Goal: Information Seeking & Learning: Learn about a topic

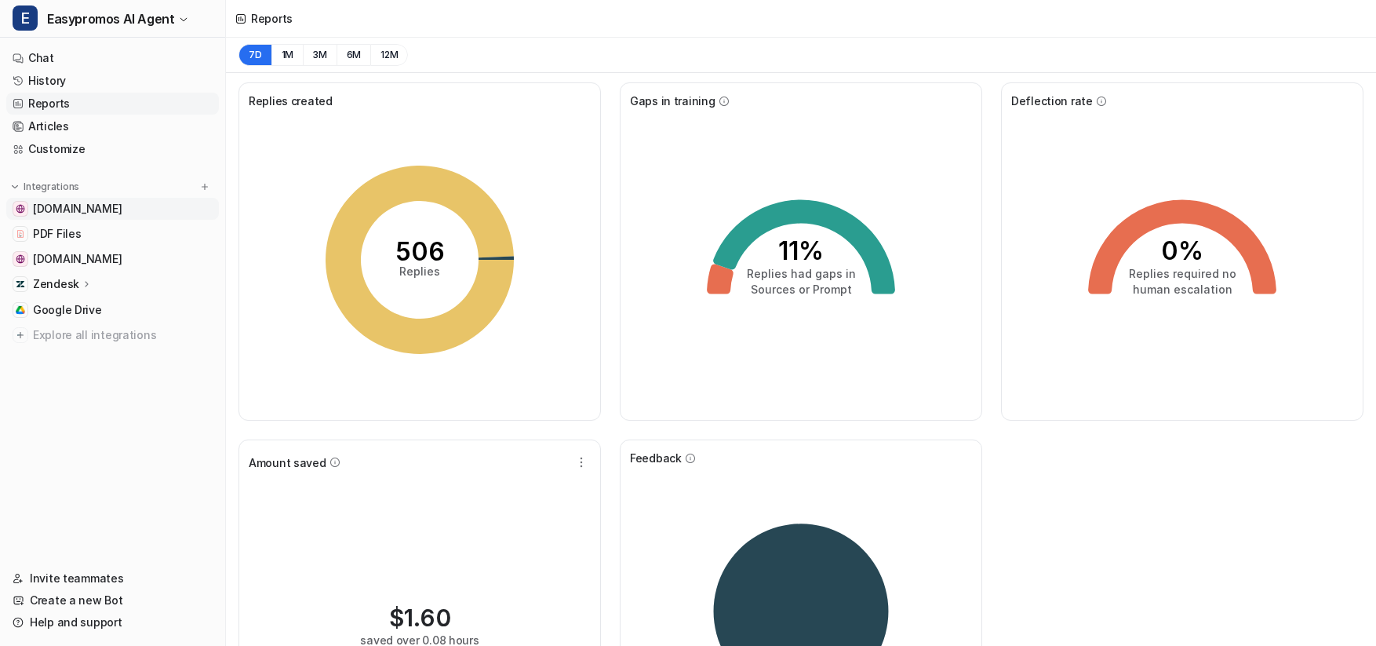
scroll to position [150, 0]
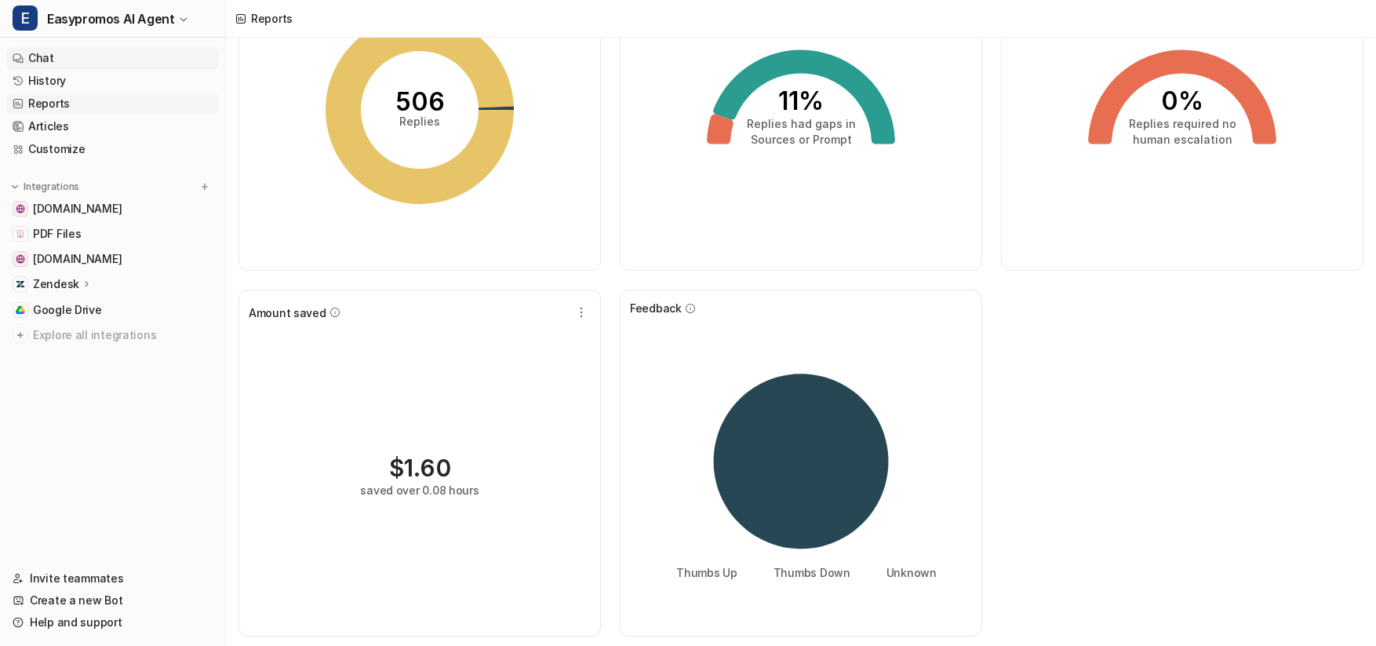
click at [80, 64] on link "Chat" at bounding box center [112, 58] width 213 height 22
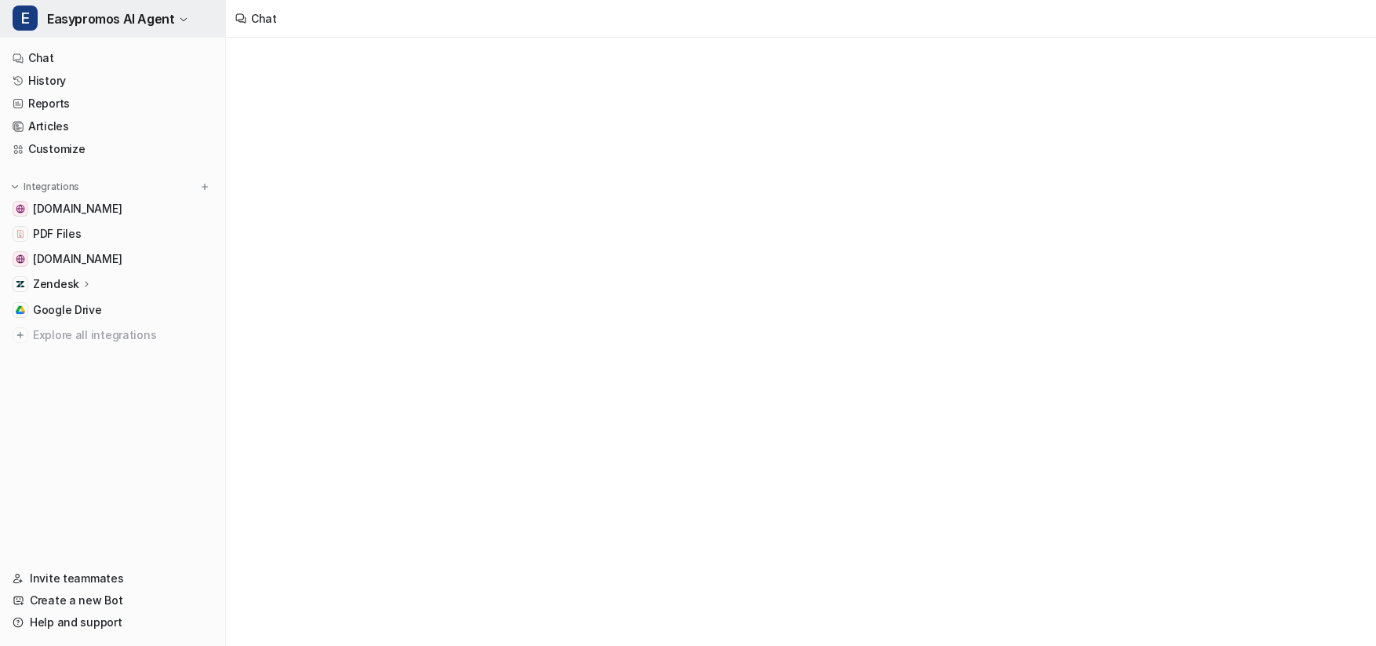
drag, startPoint x: 78, startPoint y: 75, endPoint x: 160, endPoint y: 24, distance: 95.8
click at [78, 75] on link "History" at bounding box center [112, 81] width 213 height 22
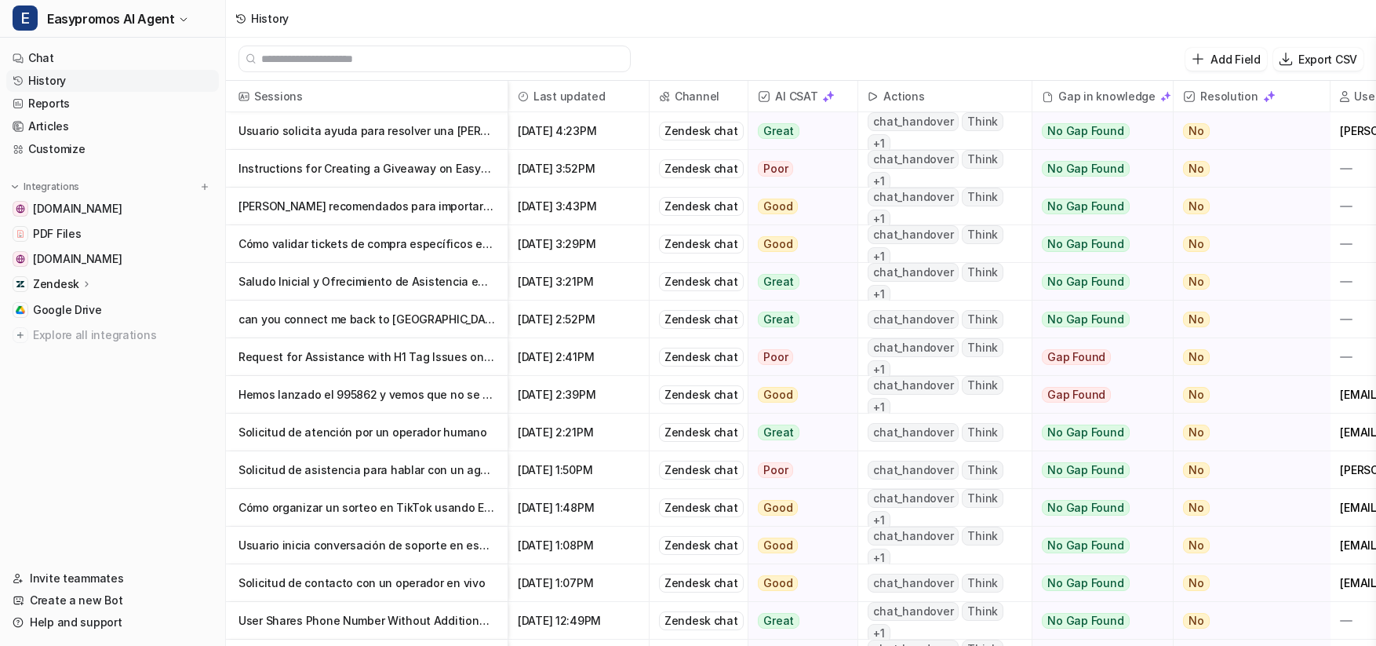
click at [147, 461] on nav "Chat History Reports Articles Customize Integrations easypromos-apiref.redoc.ly…" at bounding box center [112, 298] width 225 height 514
click at [60, 100] on link "Reports" at bounding box center [112, 104] width 213 height 22
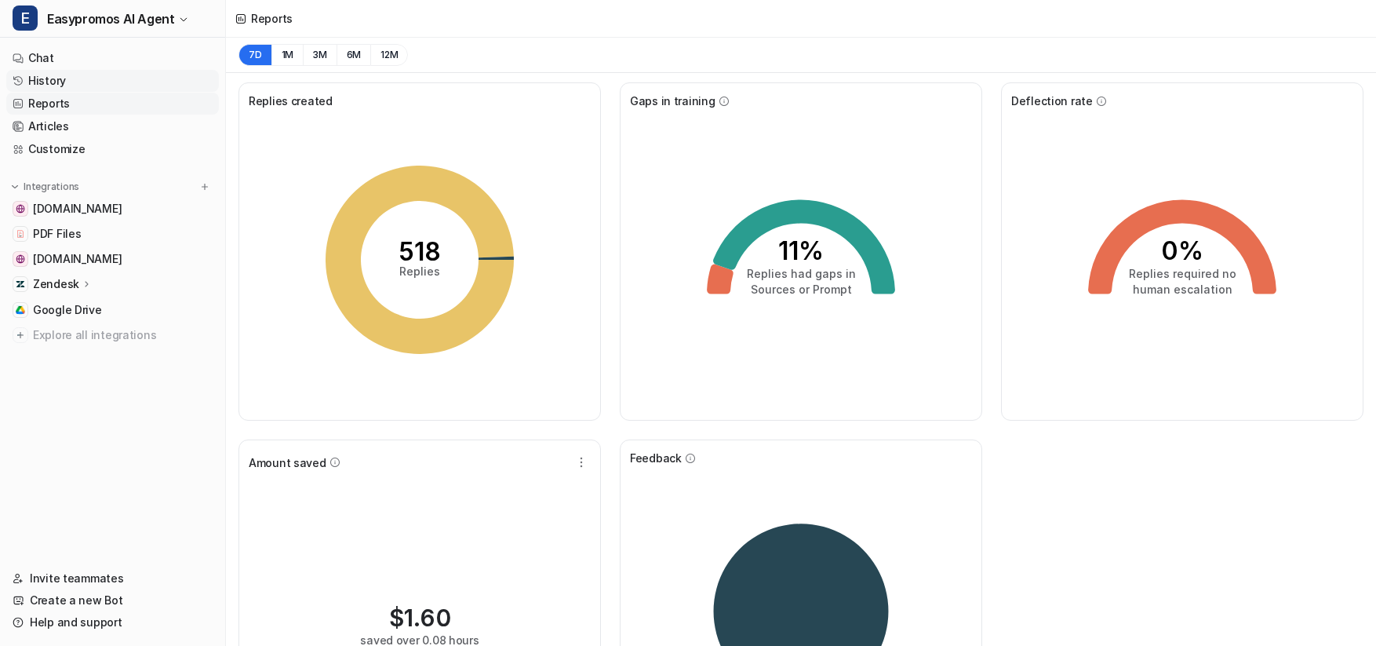
click at [137, 85] on link "History" at bounding box center [112, 81] width 213 height 22
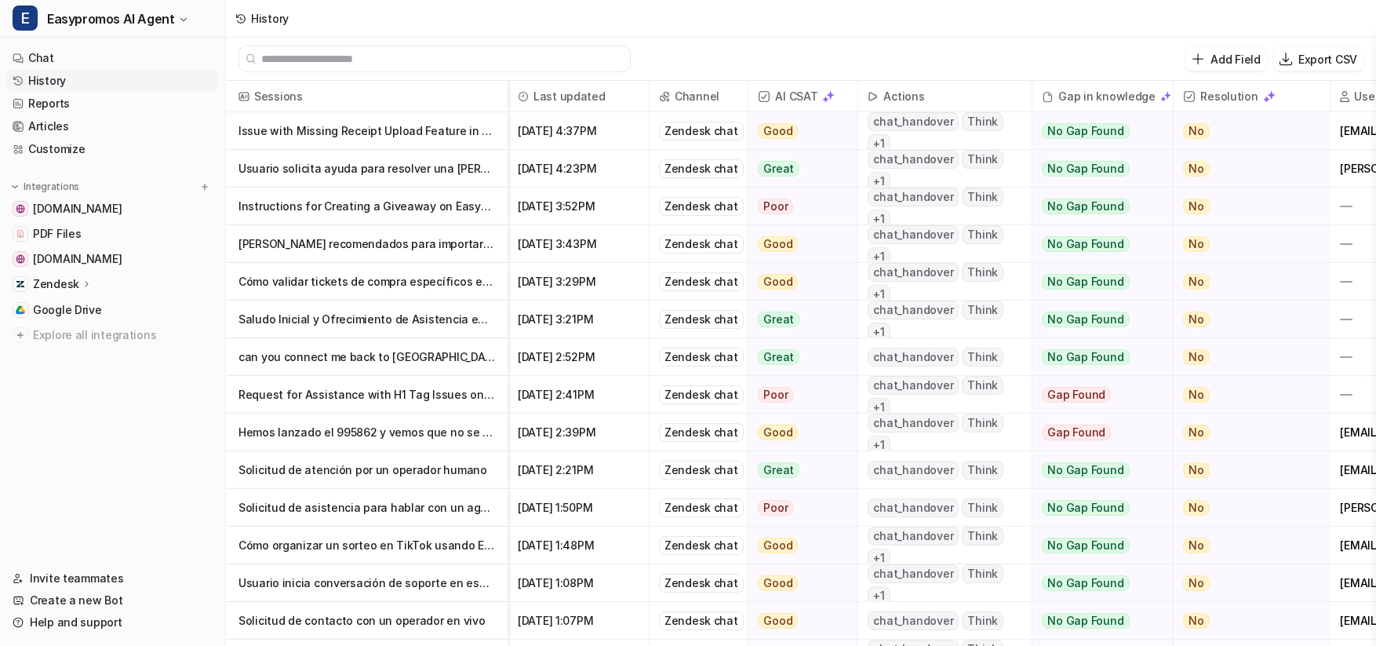
click at [133, 75] on link "History" at bounding box center [112, 81] width 213 height 22
drag, startPoint x: 322, startPoint y: 129, endPoint x: 308, endPoint y: 135, distance: 14.4
click at [321, 130] on p "Issue with Missing Receipt Upload Feature in Pasta Promotion Demo" at bounding box center [366, 131] width 257 height 38
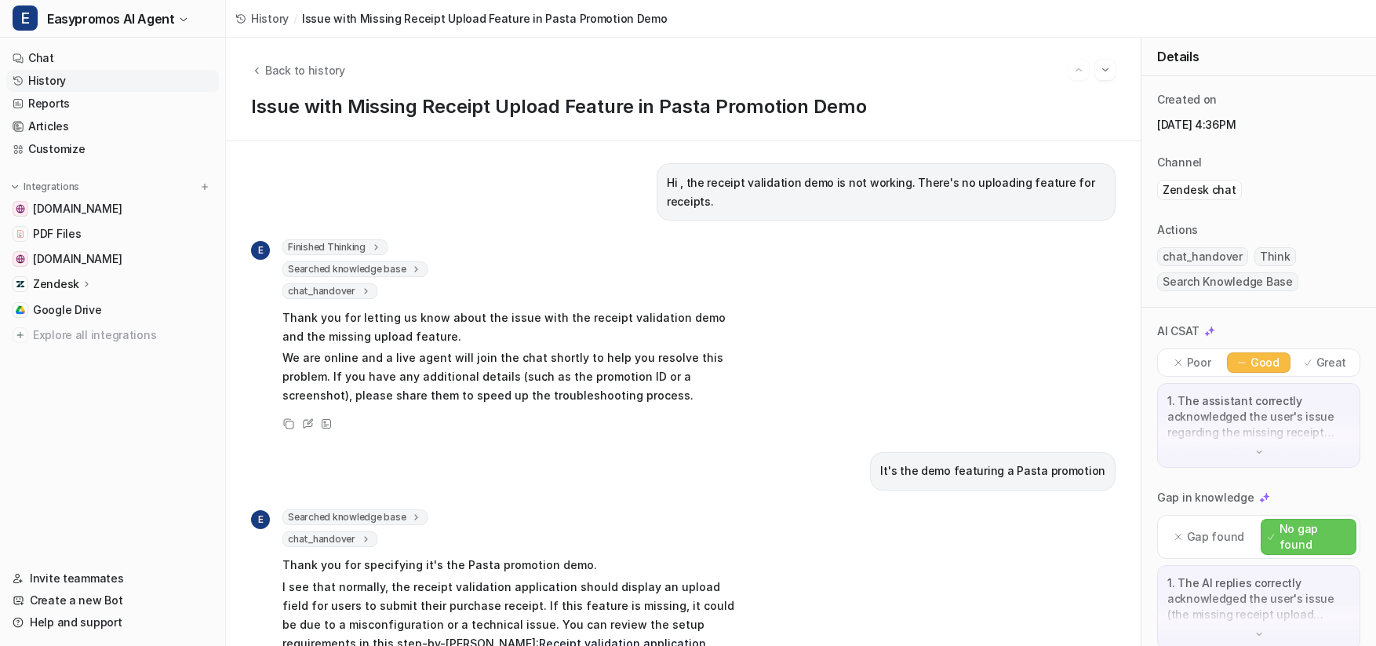
click at [103, 83] on link "History" at bounding box center [112, 81] width 213 height 22
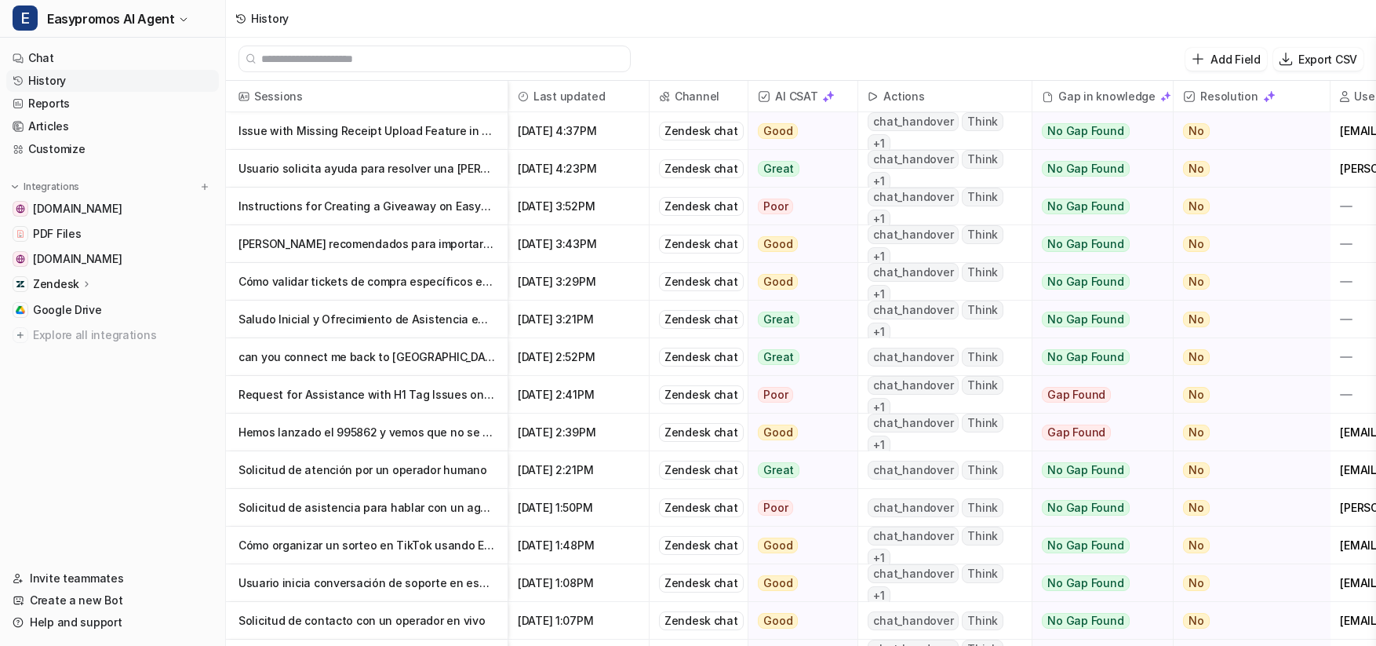
click at [322, 140] on p "Issue with Missing Receipt Upload Feature in Pasta Promotion Demo" at bounding box center [366, 131] width 257 height 38
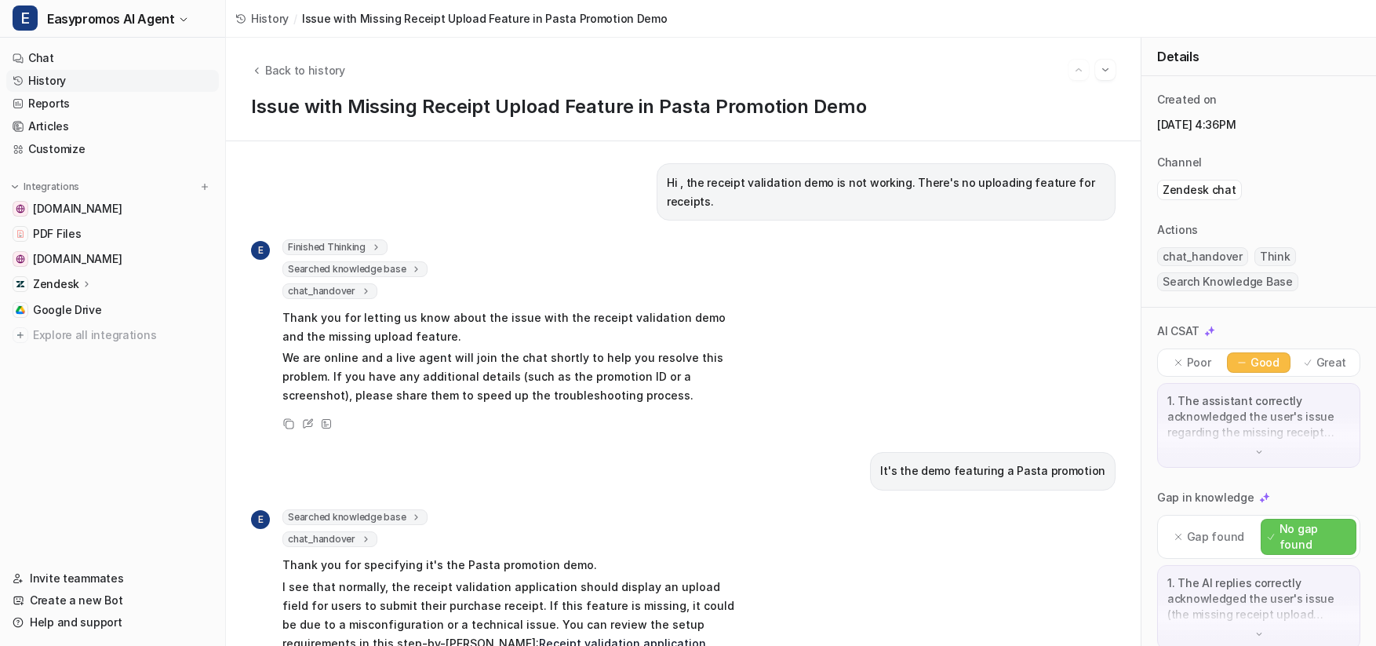
scroll to position [108, 0]
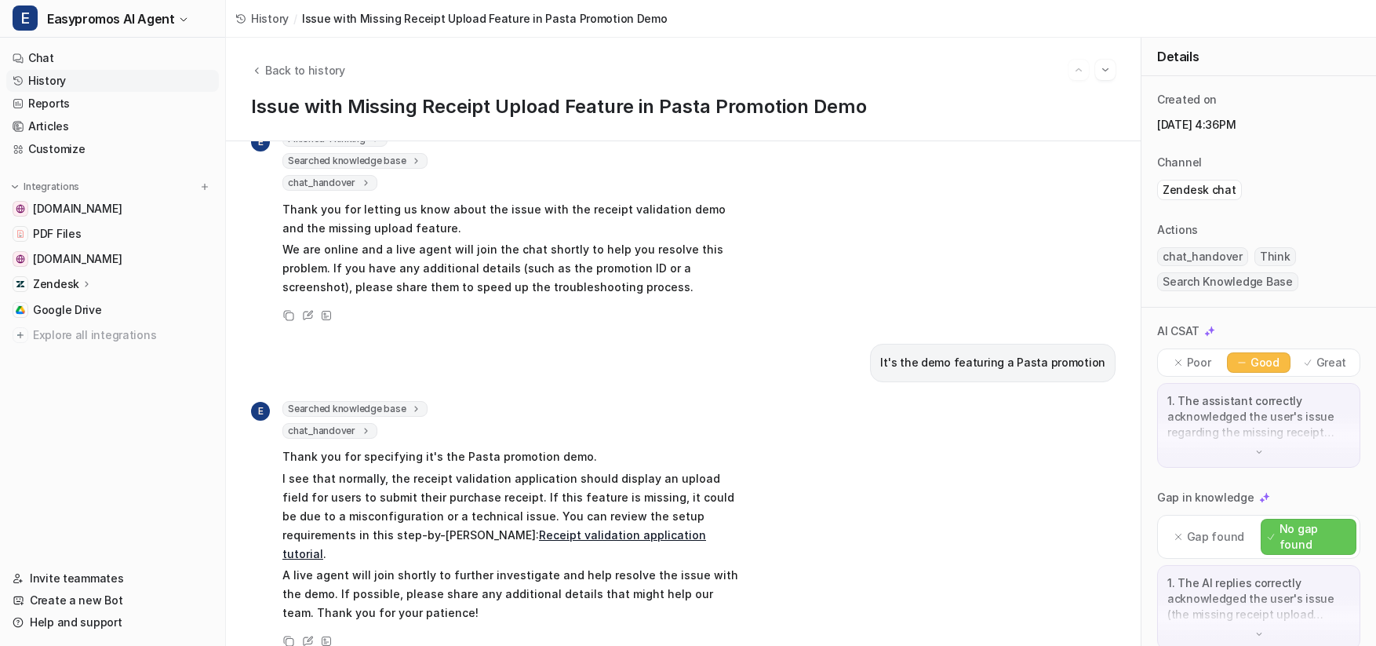
click at [80, 85] on link "History" at bounding box center [112, 81] width 213 height 22
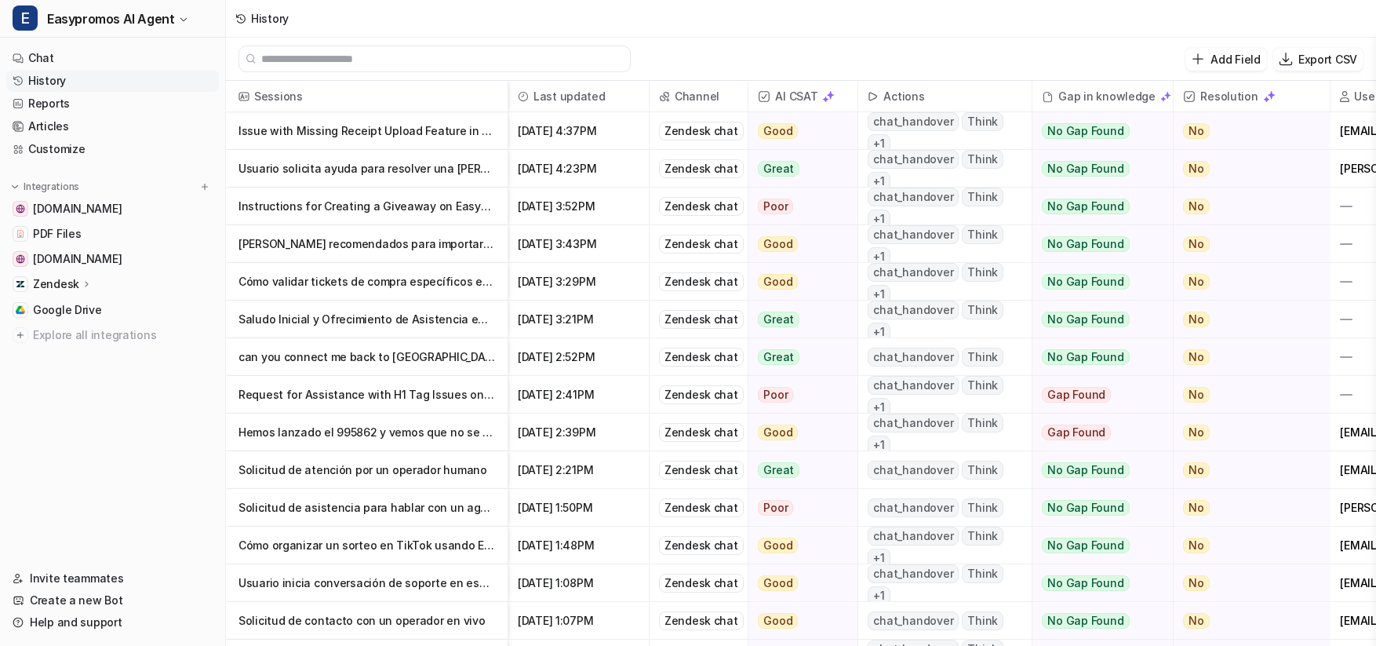
click at [417, 172] on p "Usuario solicita ayuda para resolver una [PERSON_NAME]" at bounding box center [366, 169] width 257 height 38
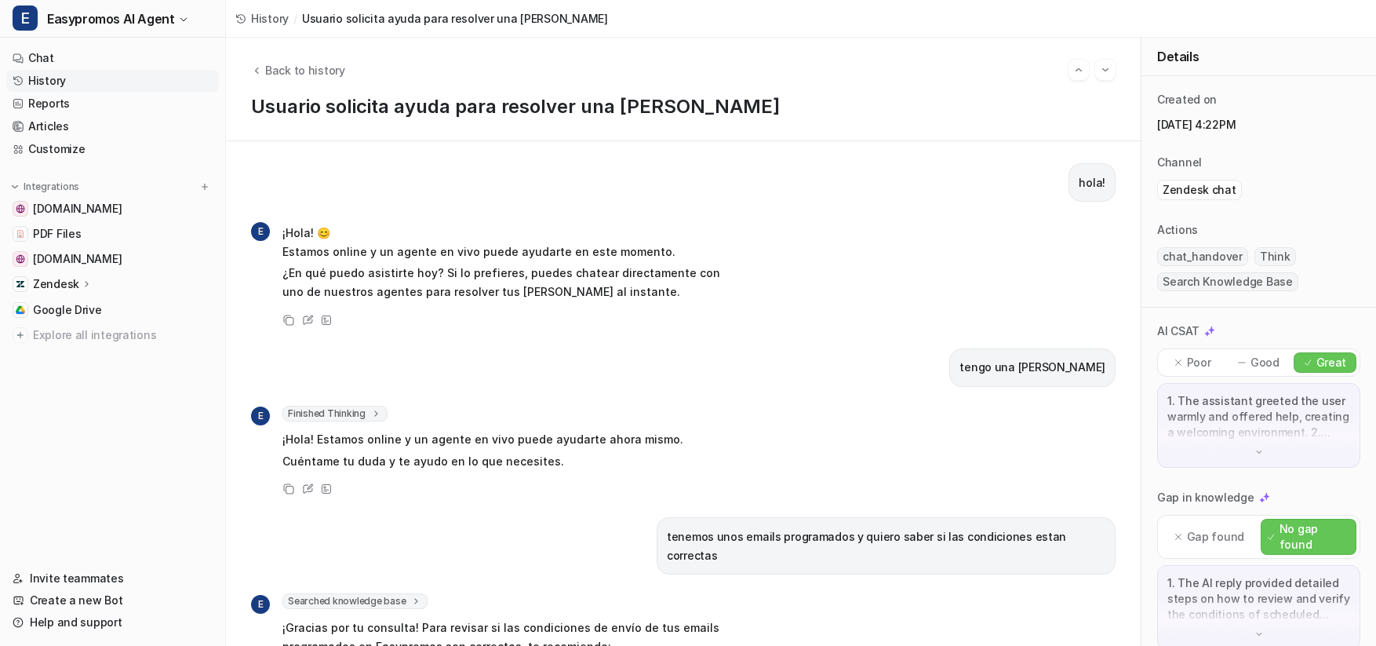
scroll to position [171, 0]
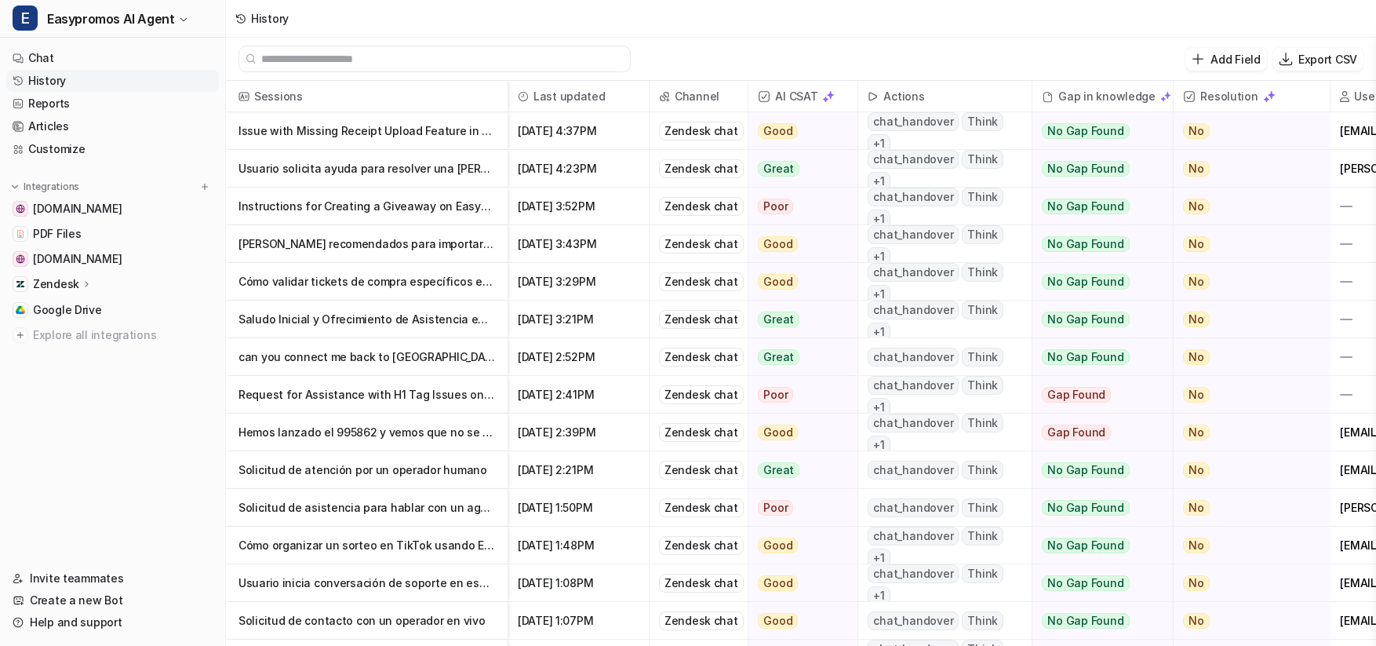
click at [379, 204] on p "Instructions for Creating a Giveaway on Easypromos" at bounding box center [366, 207] width 257 height 38
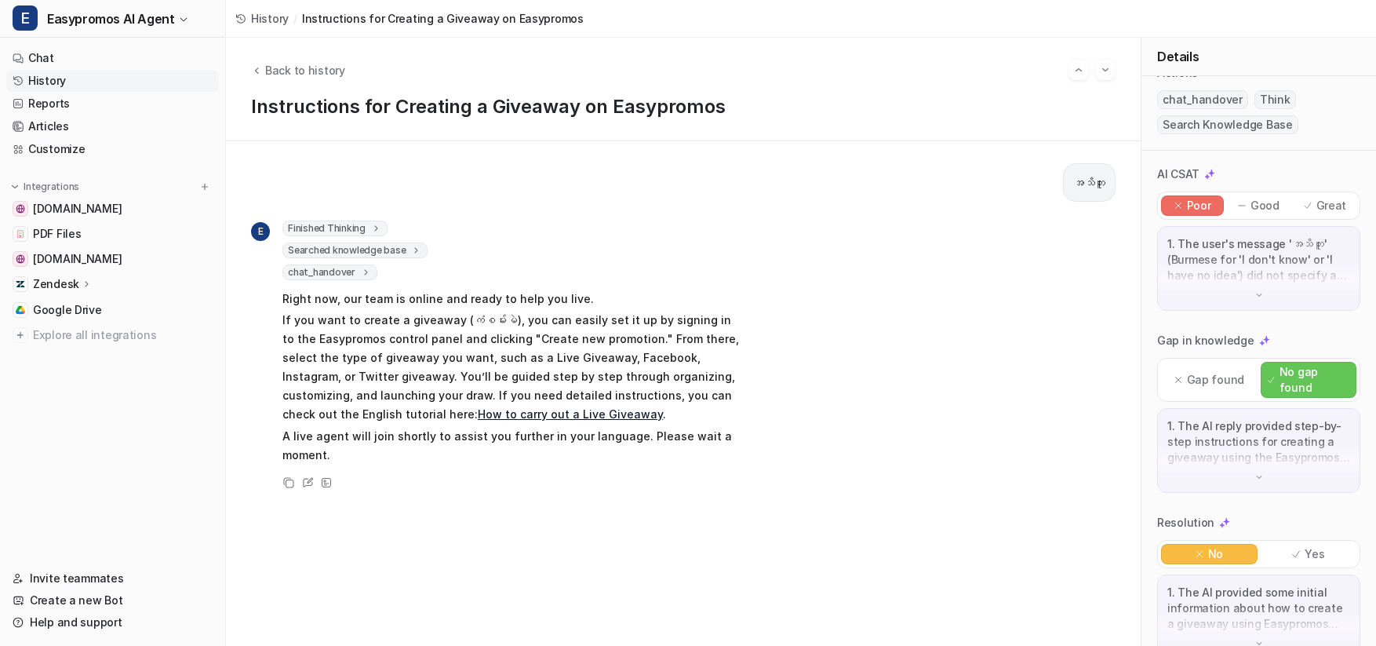
scroll to position [171, 0]
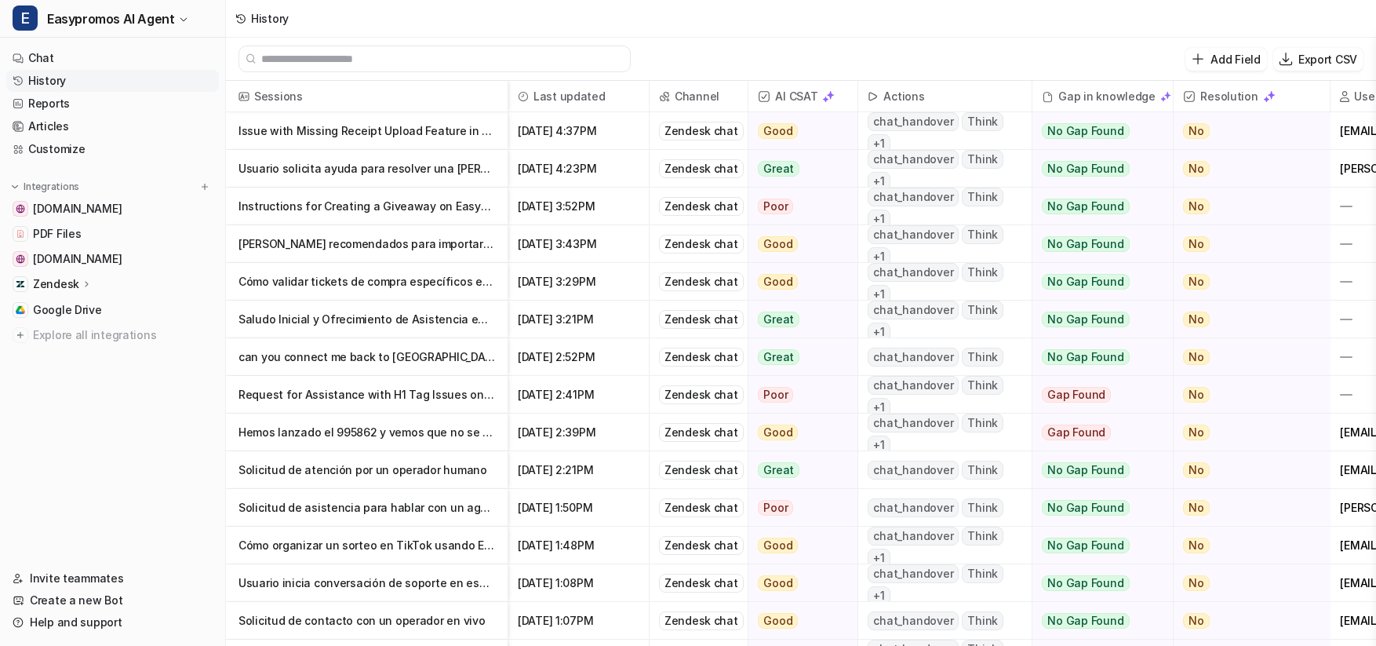
click at [344, 491] on p "Solicitud de asistencia para hablar con un agente en vivo" at bounding box center [366, 508] width 257 height 38
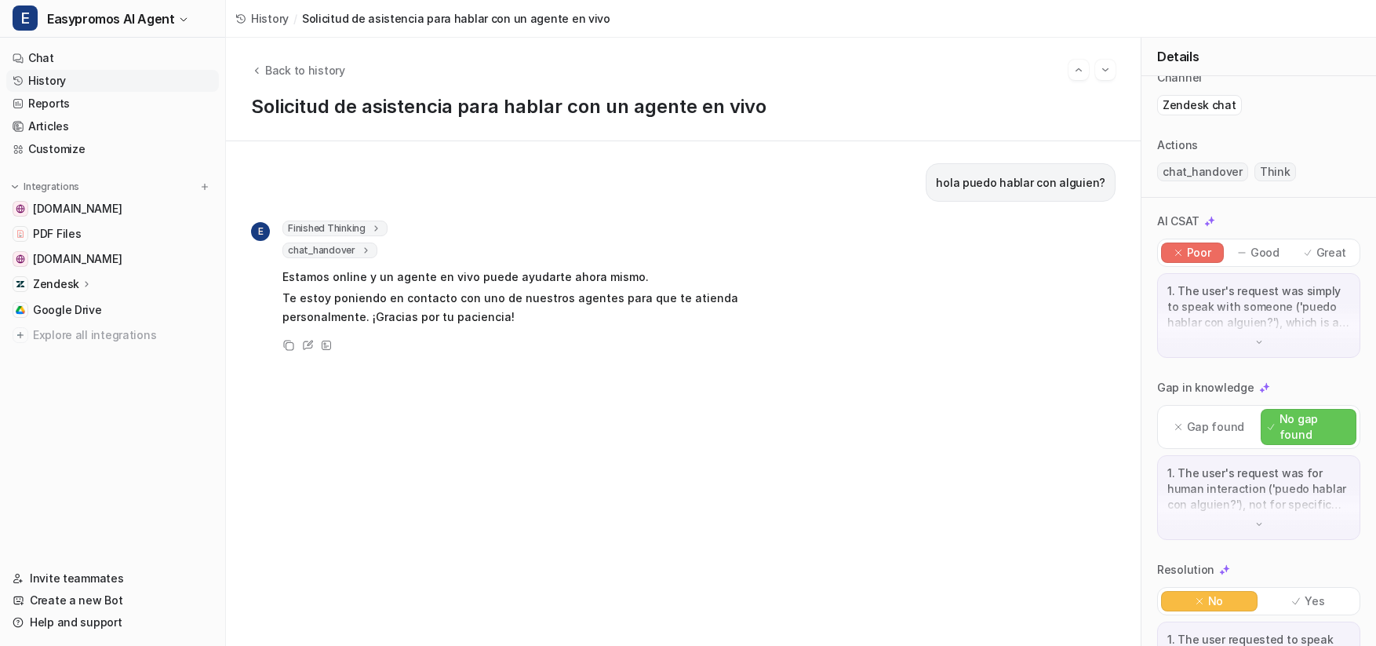
scroll to position [146, 0]
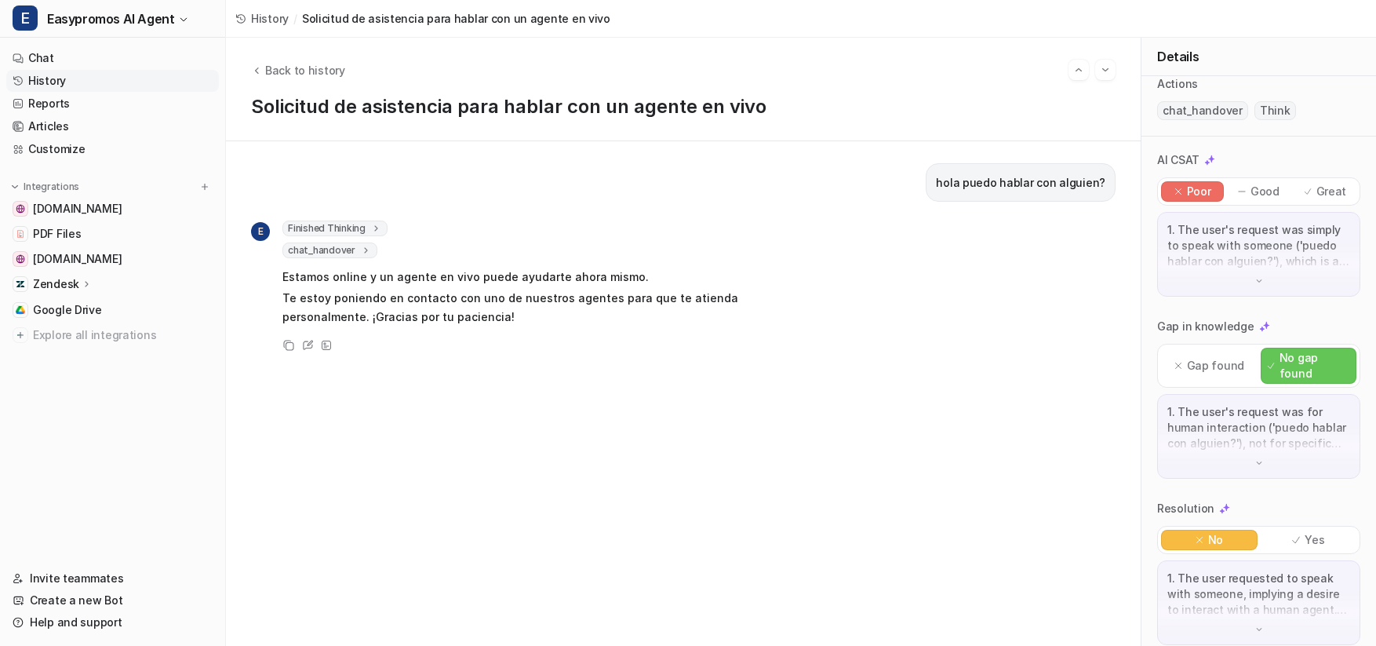
click at [1251, 618] on div "1. The user requested to speak with someone, implying a desire to interact with…" at bounding box center [1258, 602] width 203 height 85
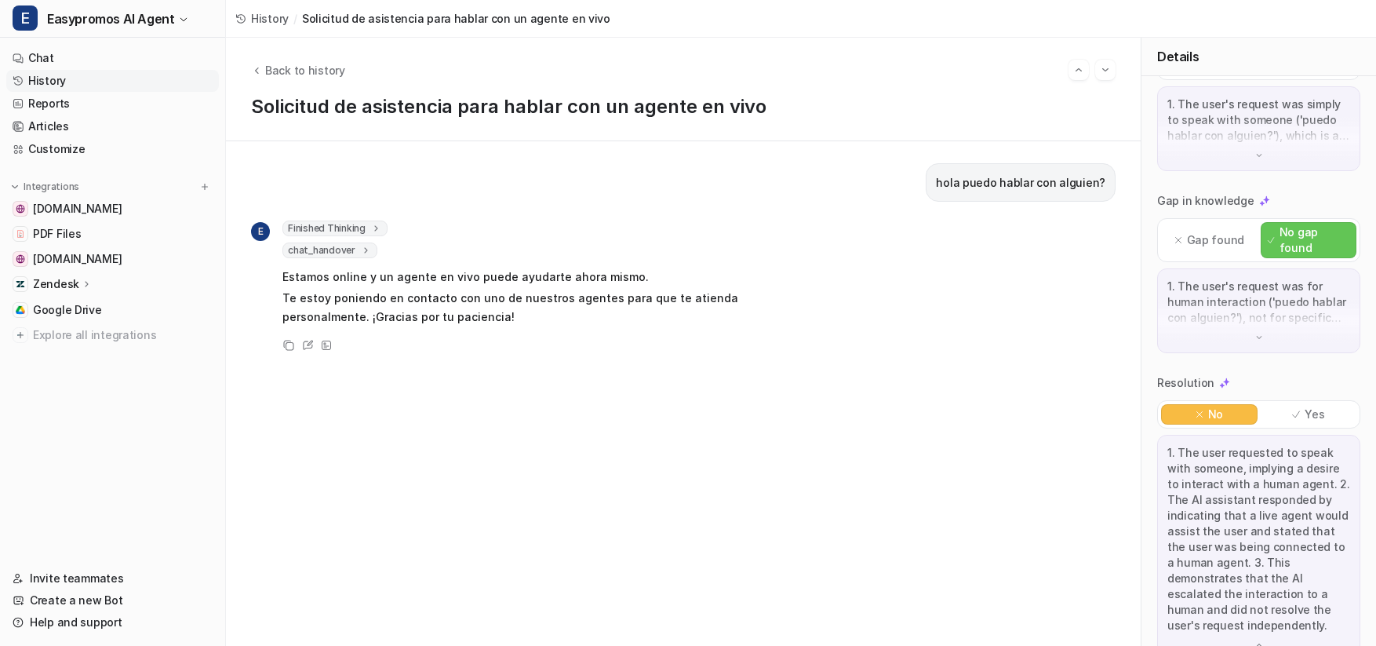
scroll to position [0, 0]
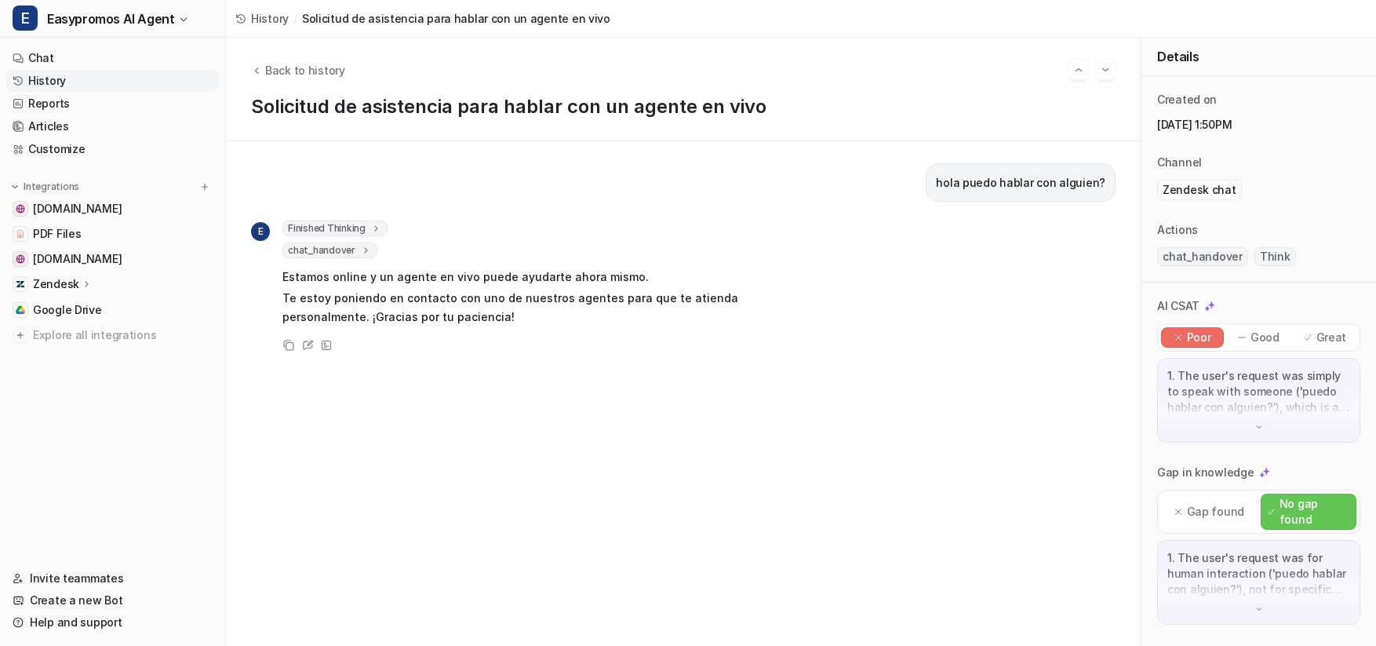
click at [38, 73] on link "History" at bounding box center [112, 81] width 213 height 22
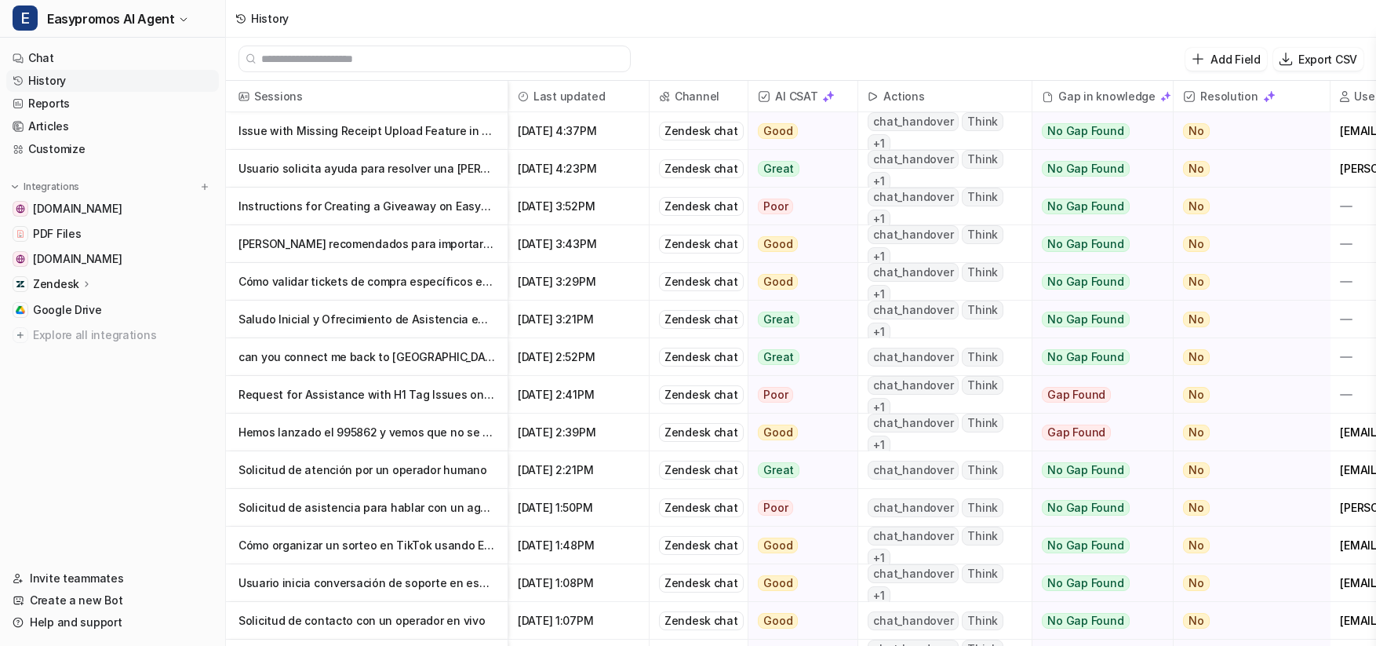
click at [337, 126] on p "Issue with Missing Receipt Upload Feature in Pasta Promotion Demo" at bounding box center [366, 131] width 257 height 38
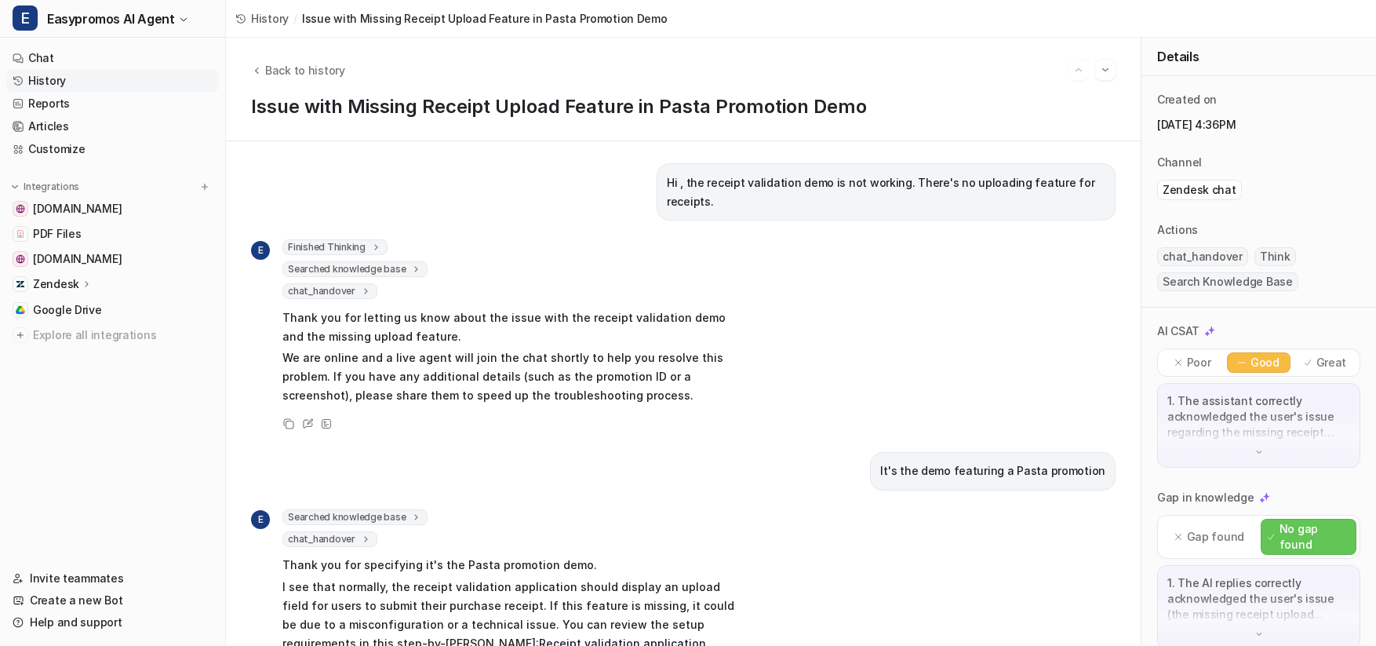
click at [552, 194] on div "Hi , the receipt validation demo is not working. There's no uploading feature f…" at bounding box center [683, 191] width 865 height 57
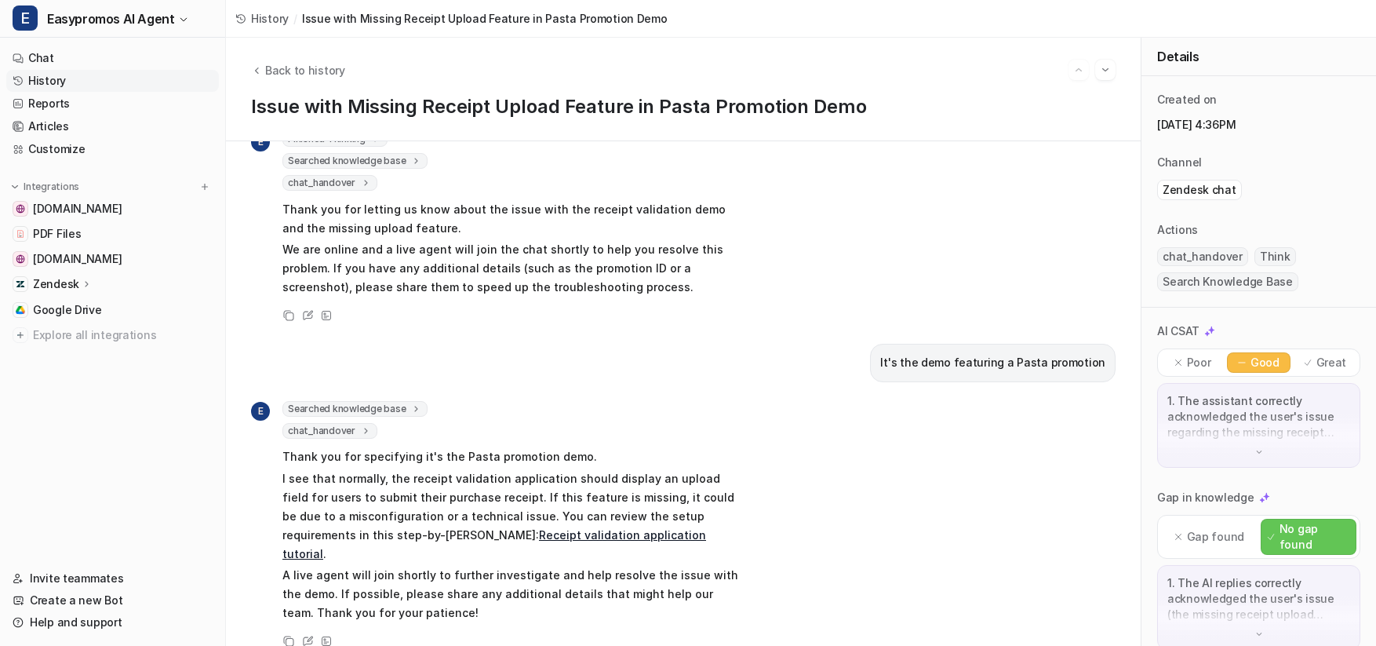
click at [132, 82] on link "History" at bounding box center [112, 81] width 213 height 22
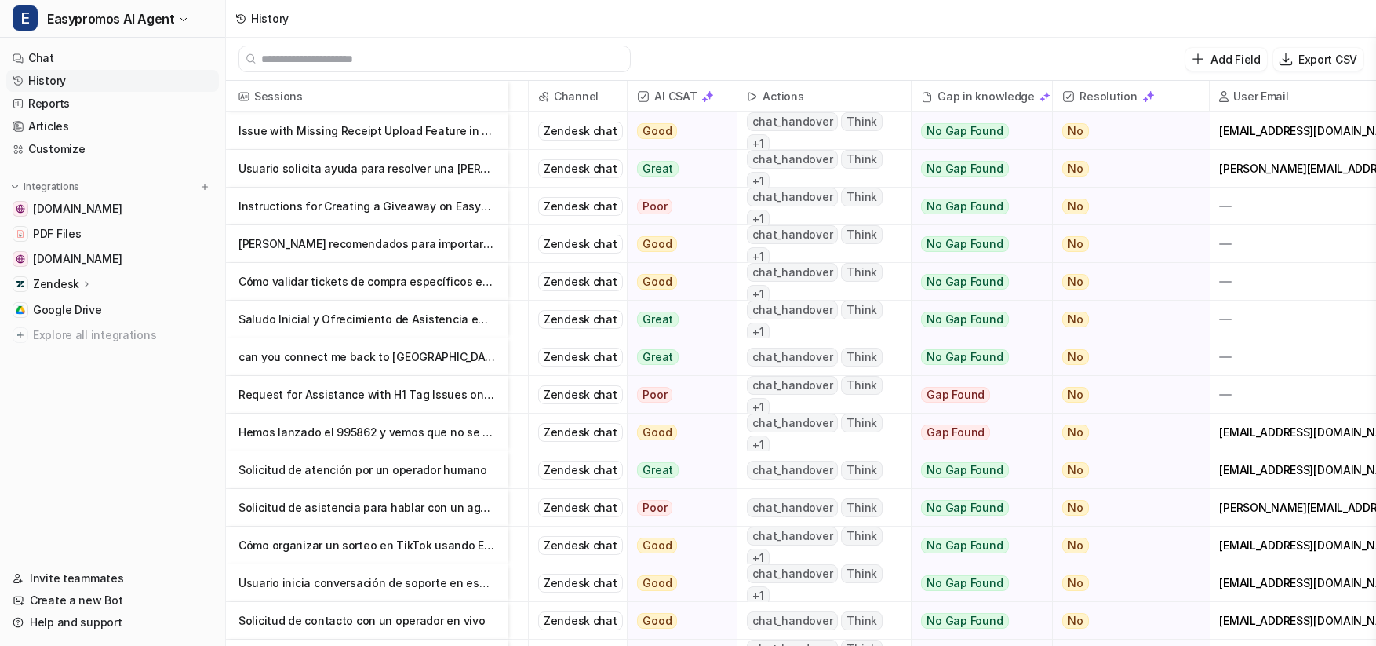
scroll to position [0, 140]
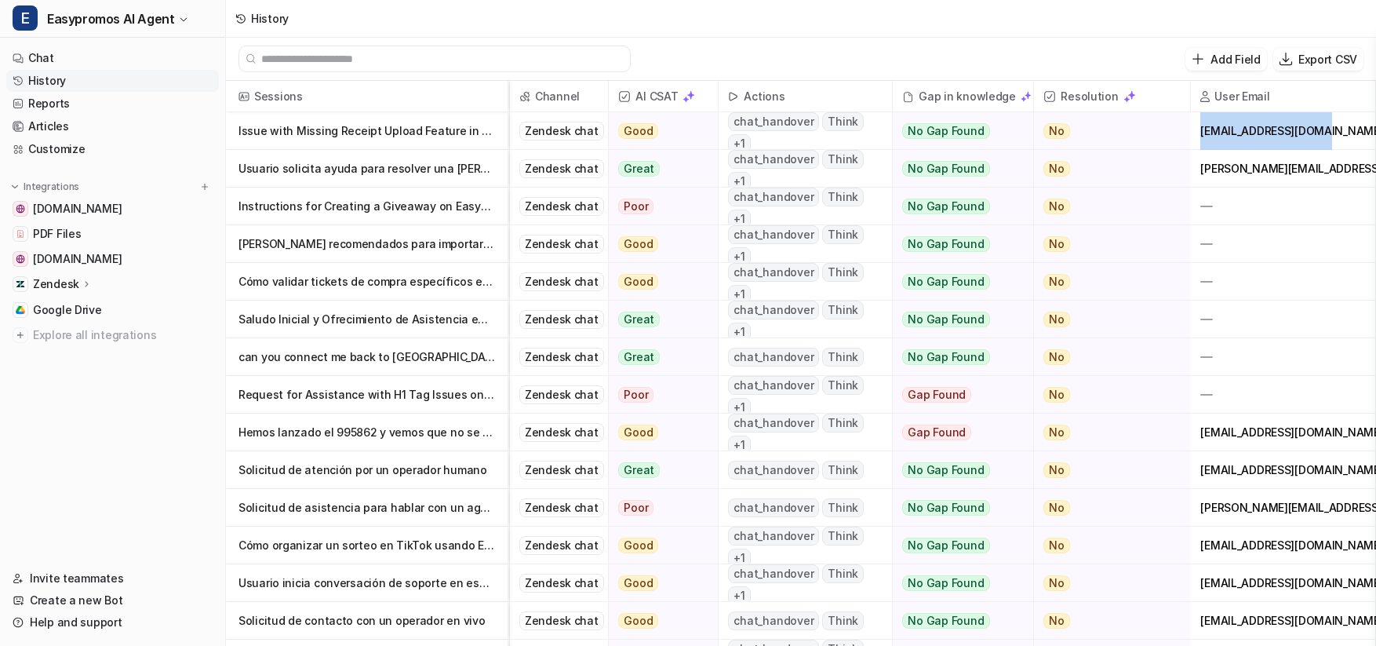
drag, startPoint x: 1323, startPoint y: 134, endPoint x: 1200, endPoint y: 135, distance: 123.2
click at [1200, 135] on div "[EMAIL_ADDRESS][DOMAIN_NAME]" at bounding box center [1283, 130] width 184 height 37
copy div "[EMAIL_ADDRESS][DOMAIN_NAME]"
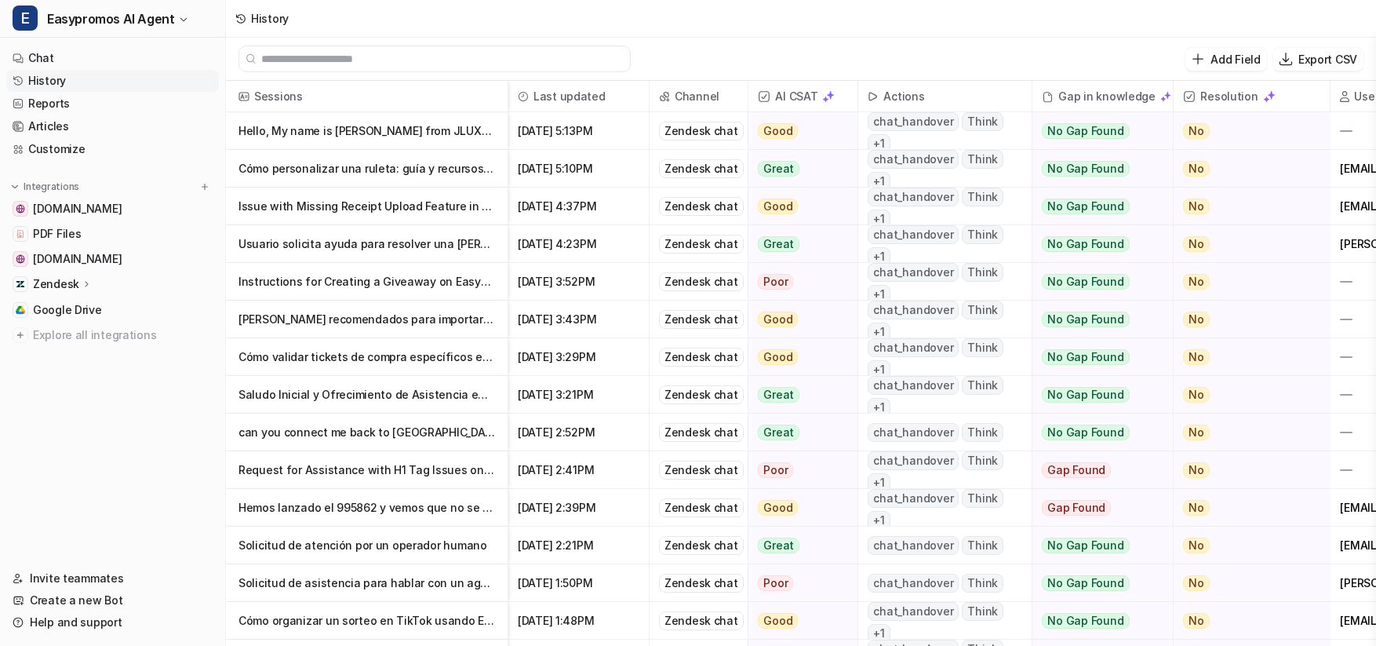
click at [424, 171] on p "Cómo personalizar una ruleta: guía y recursos disponibles" at bounding box center [366, 169] width 257 height 38
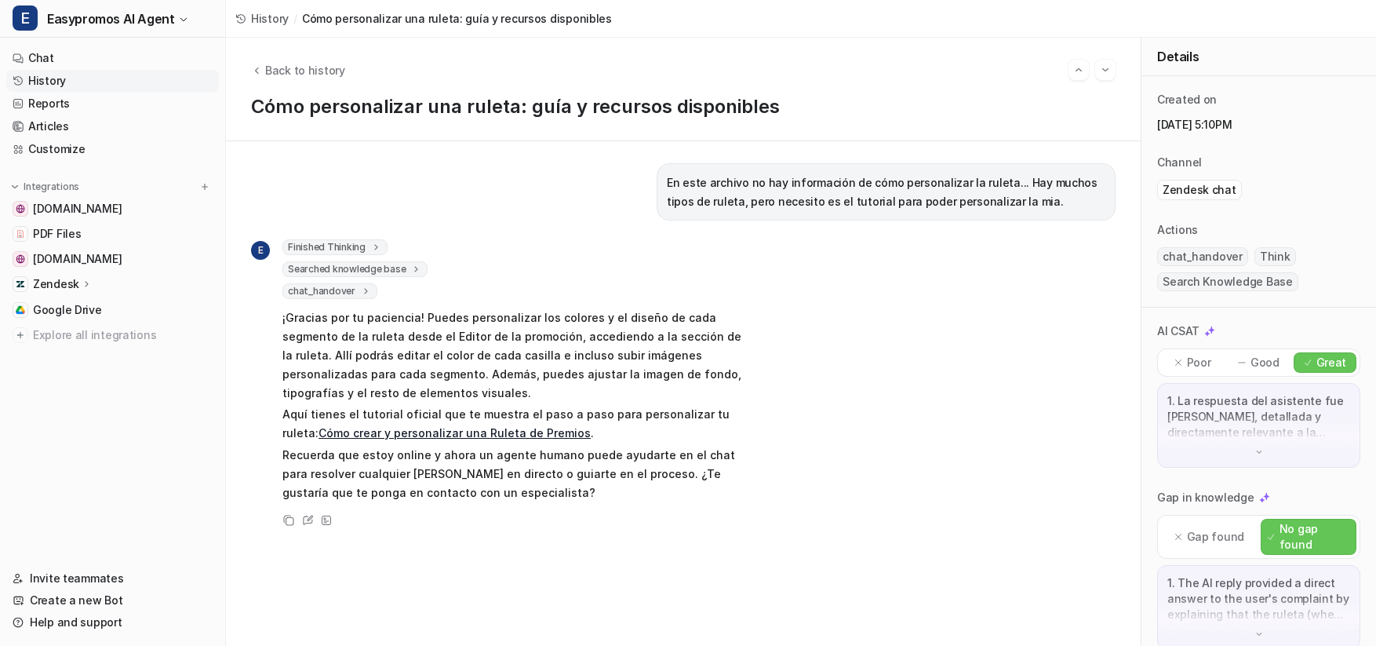
click at [127, 82] on link "History" at bounding box center [112, 81] width 213 height 22
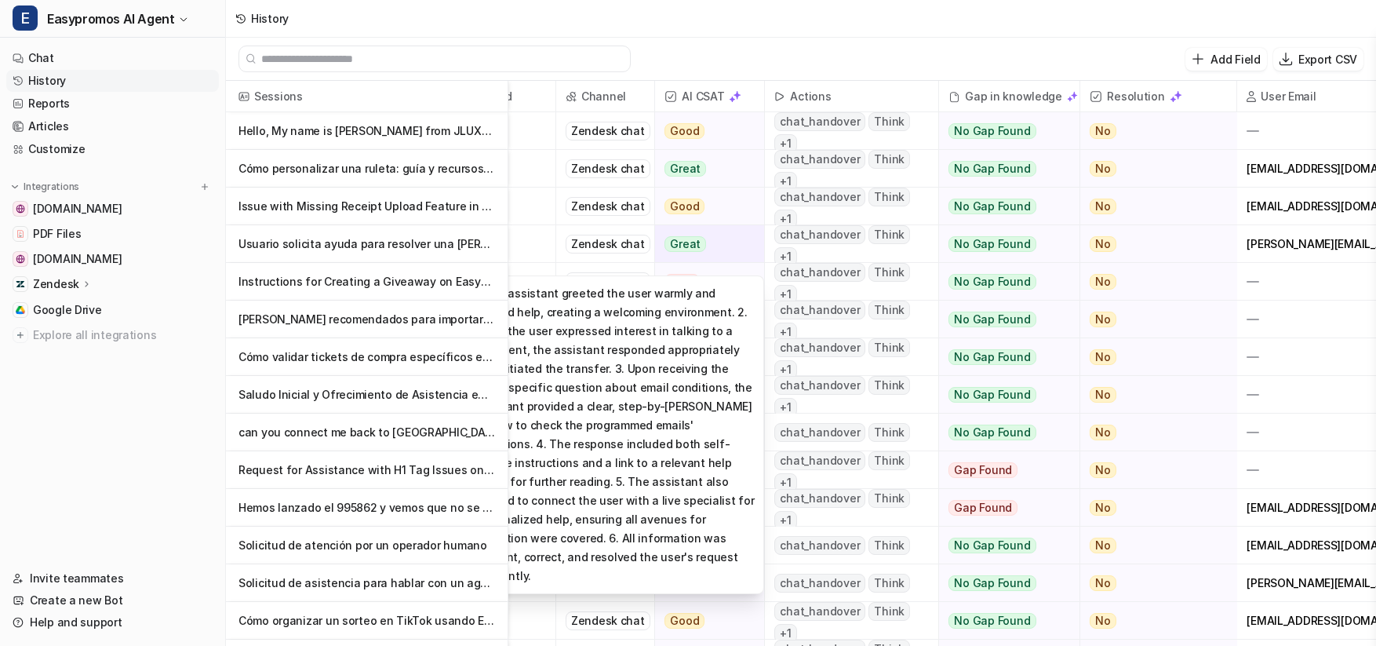
scroll to position [0, 140]
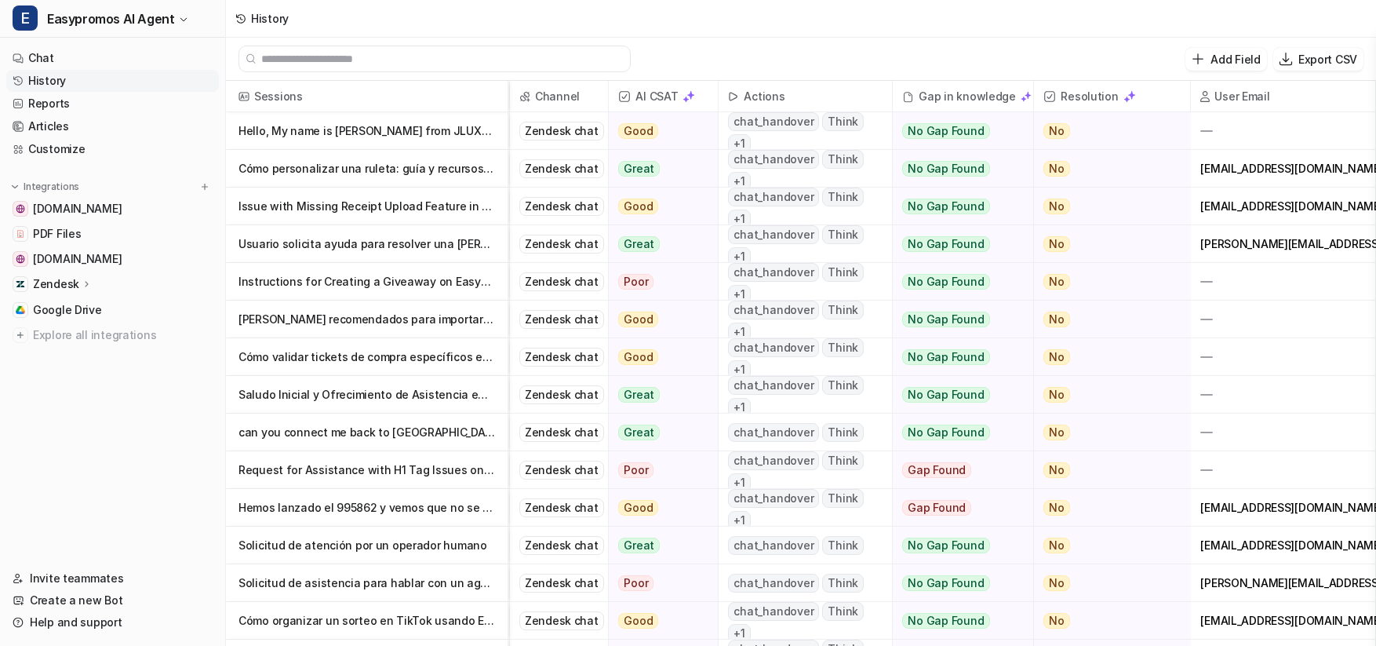
click at [364, 175] on p "Cómo personalizar una ruleta: guía y recursos disponibles" at bounding box center [366, 169] width 257 height 38
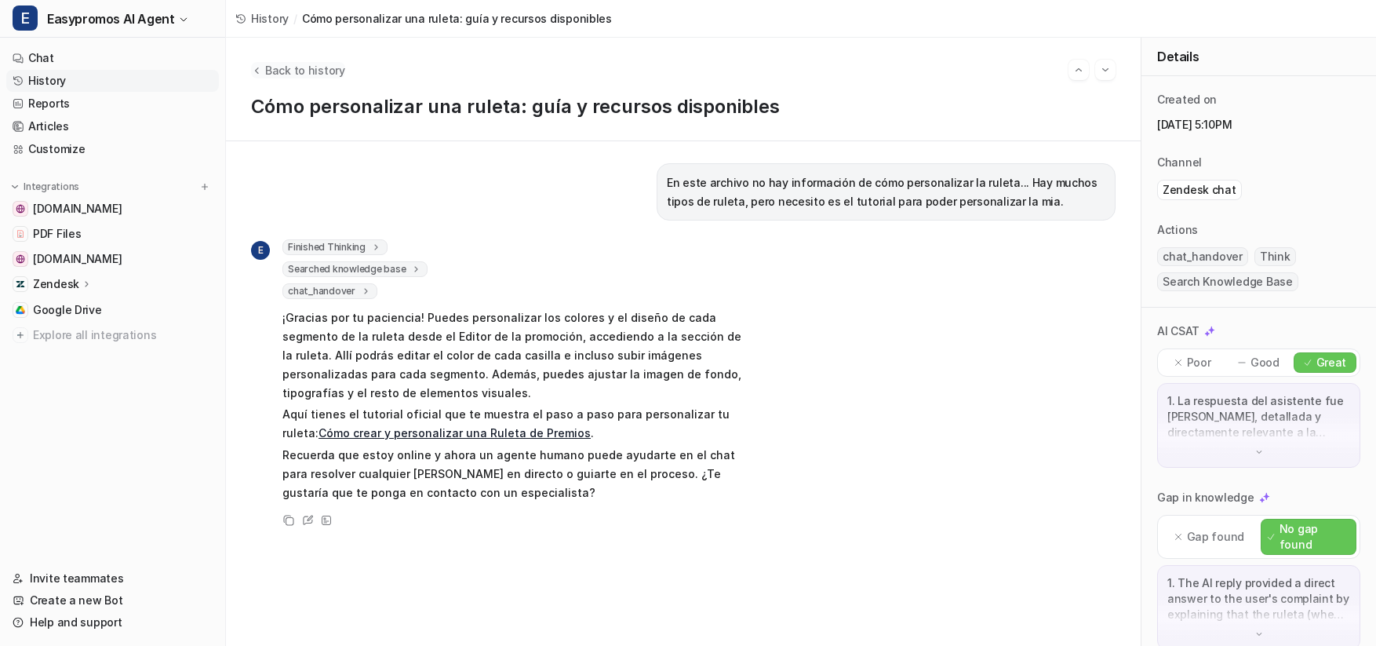
click at [279, 74] on span "Back to history" at bounding box center [305, 70] width 80 height 16
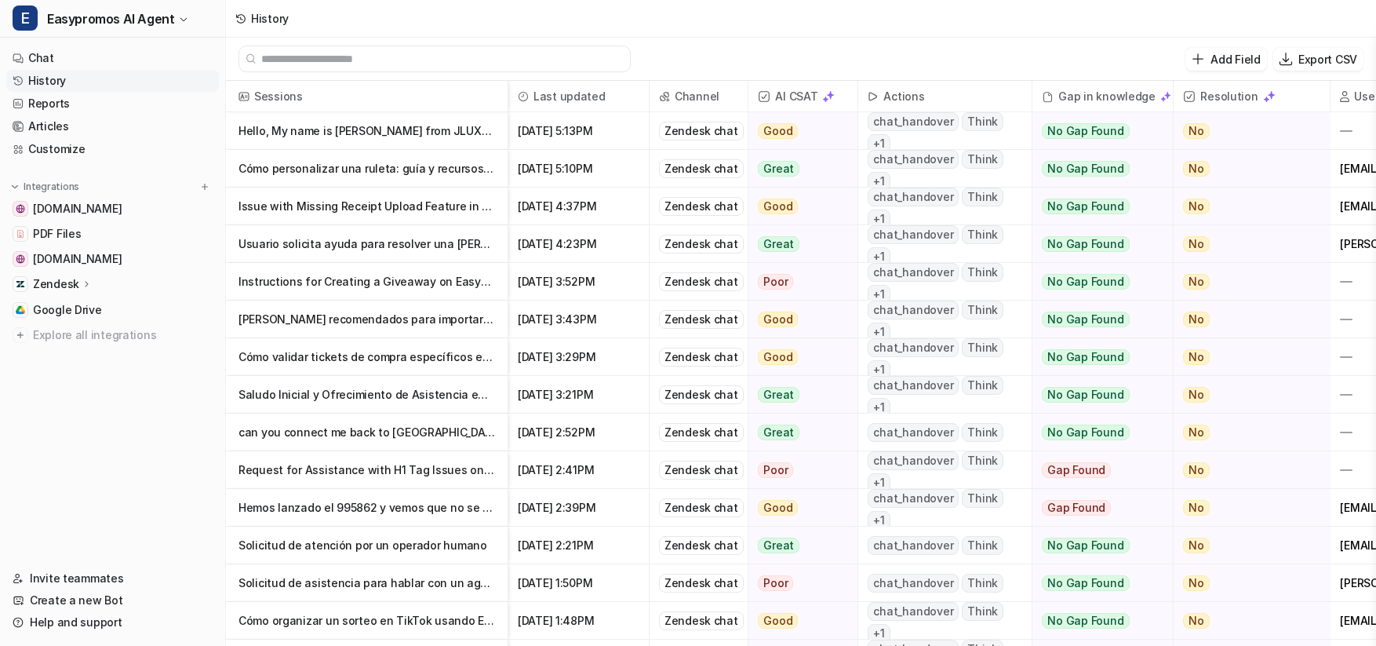
click at [388, 285] on p "Instructions for Creating a Giveaway on Easypromos" at bounding box center [366, 282] width 257 height 38
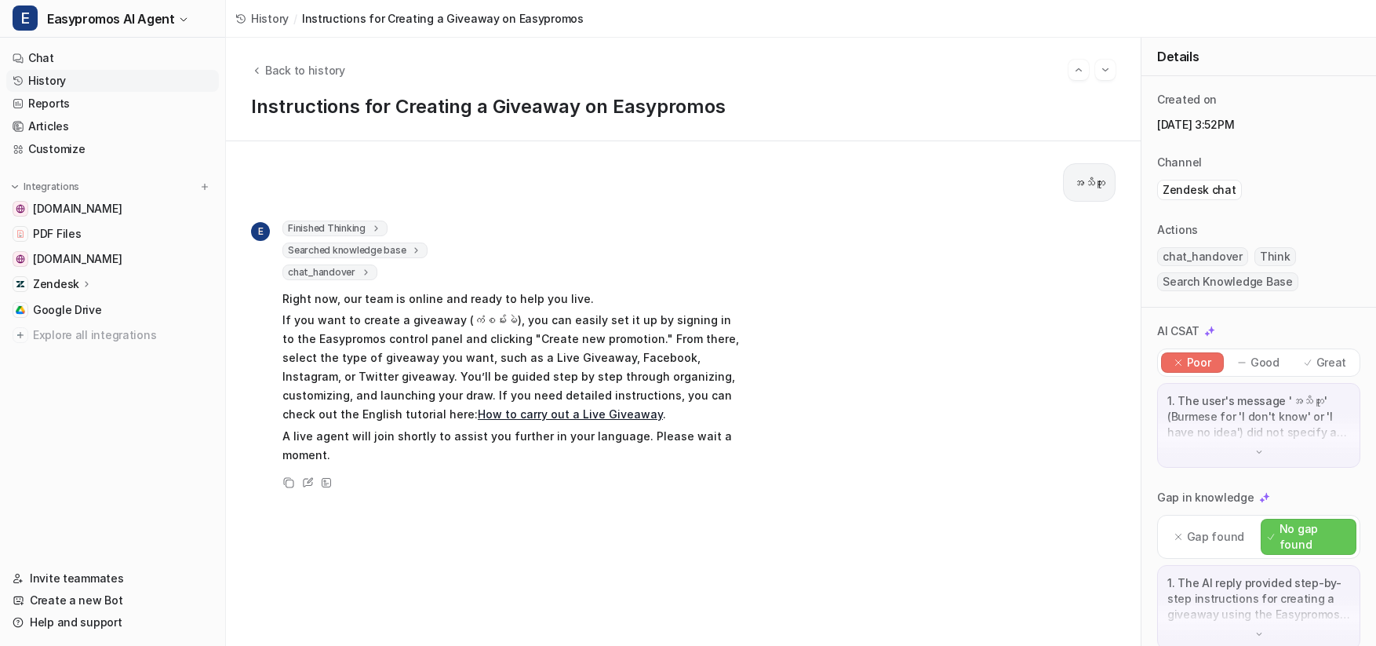
click at [381, 330] on p "If you want to create a giveaway (ကံစမ်းမဲ), you can easily set it up by signin…" at bounding box center [511, 367] width 459 height 113
click at [144, 76] on link "History" at bounding box center [112, 81] width 213 height 22
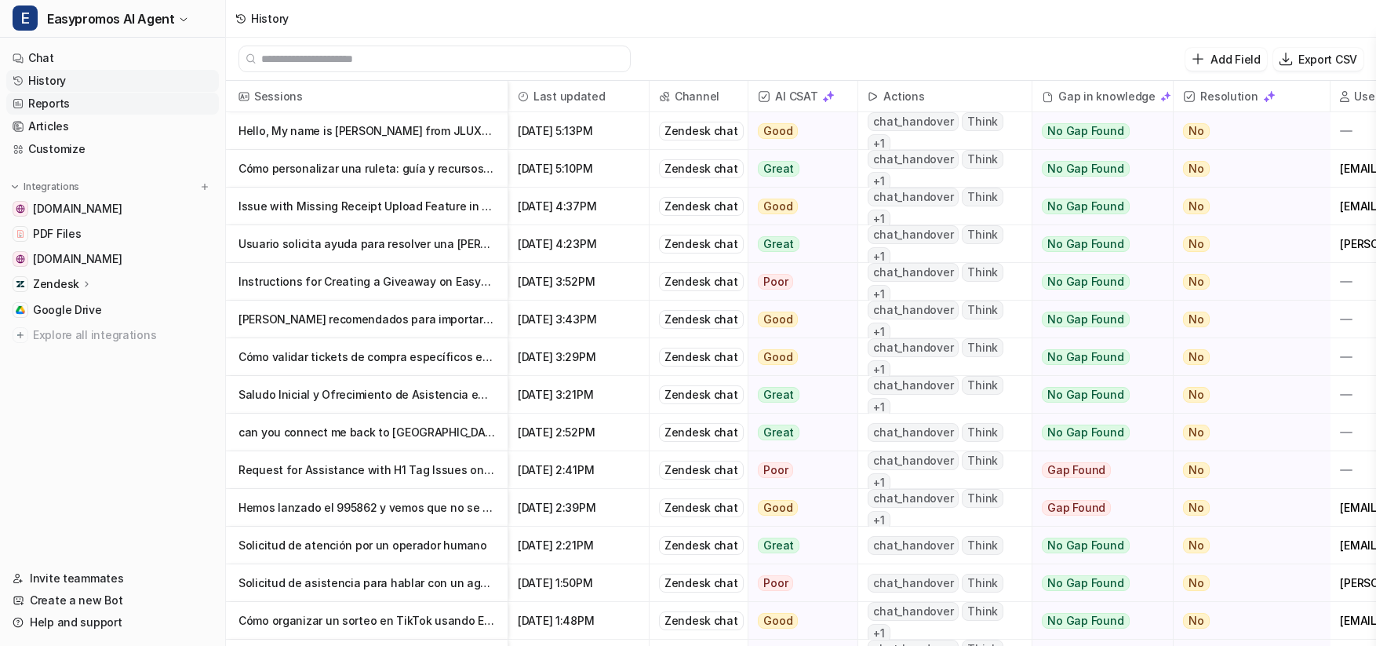
click at [102, 100] on link "Reports" at bounding box center [112, 104] width 213 height 22
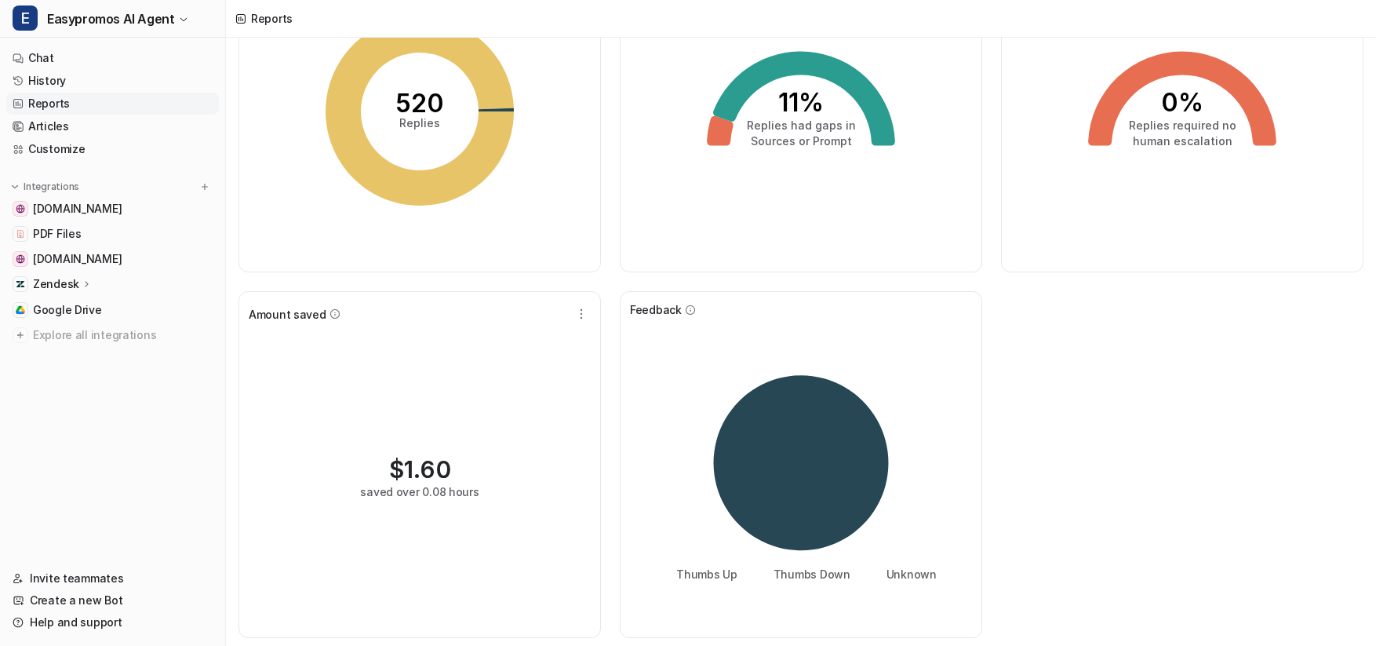
scroll to position [150, 0]
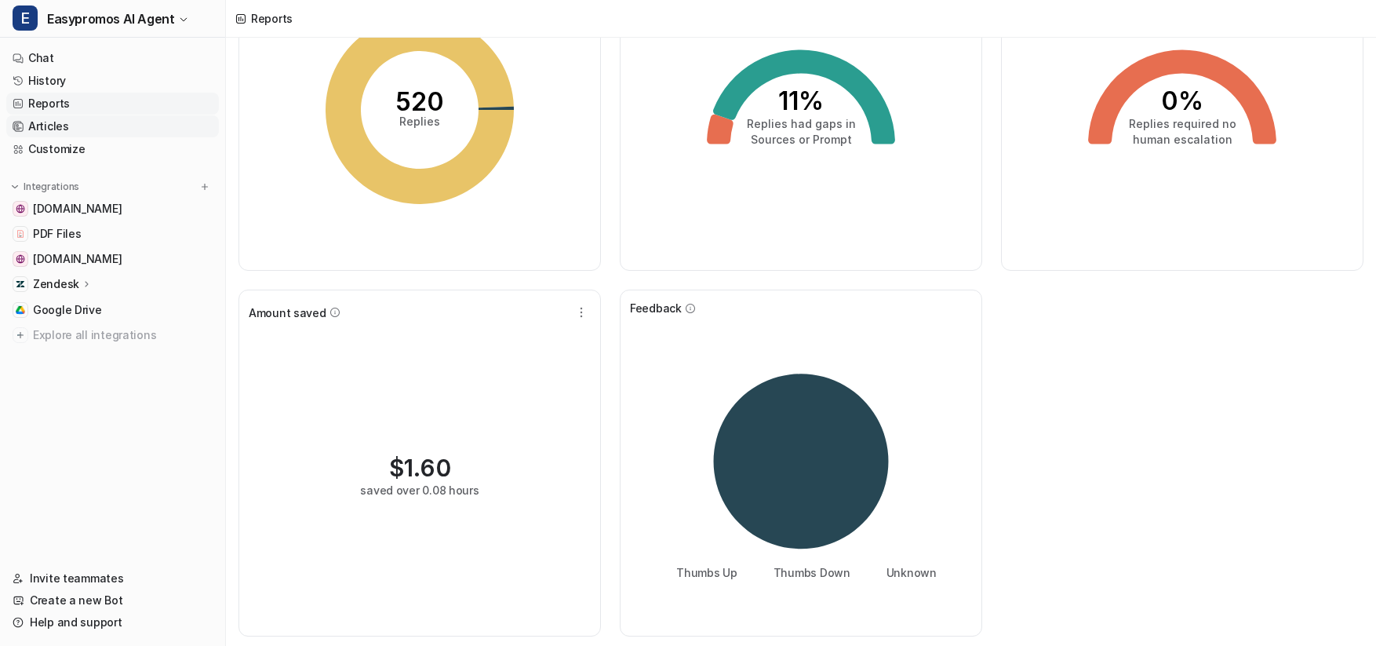
click at [124, 120] on link "Articles" at bounding box center [112, 126] width 213 height 22
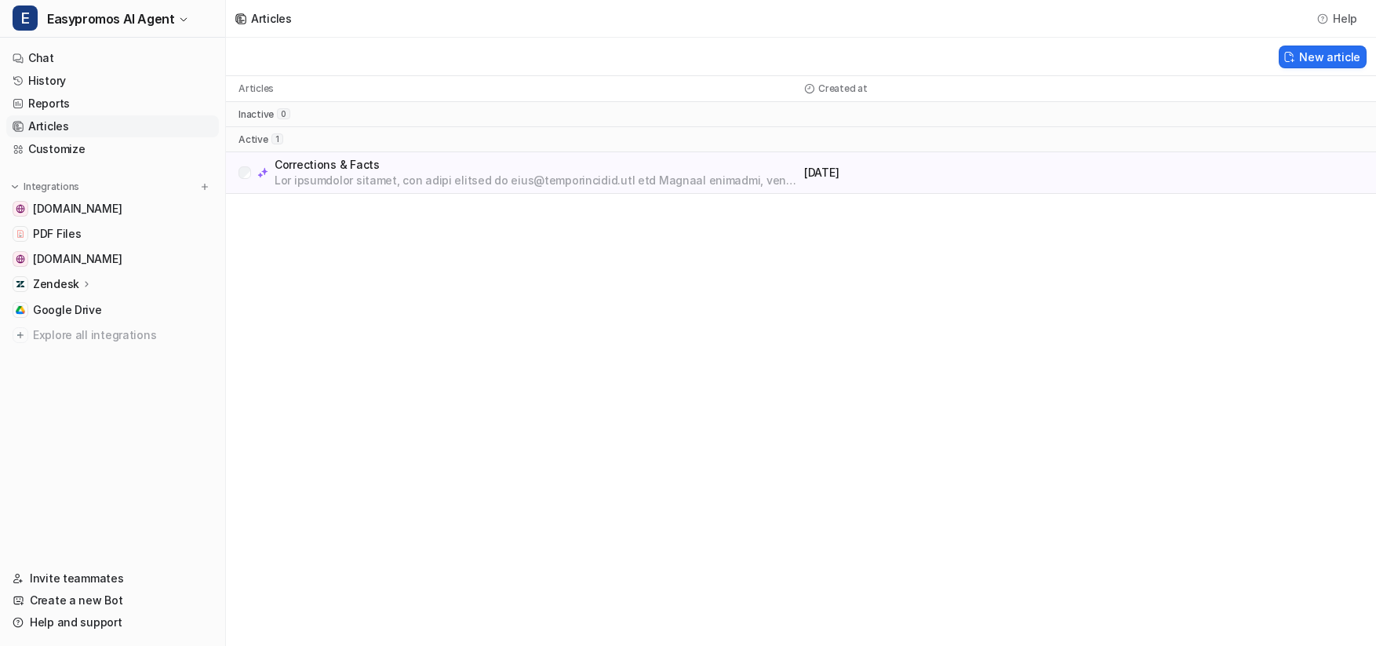
click at [386, 160] on p "Corrections & Facts" at bounding box center [536, 165] width 523 height 16
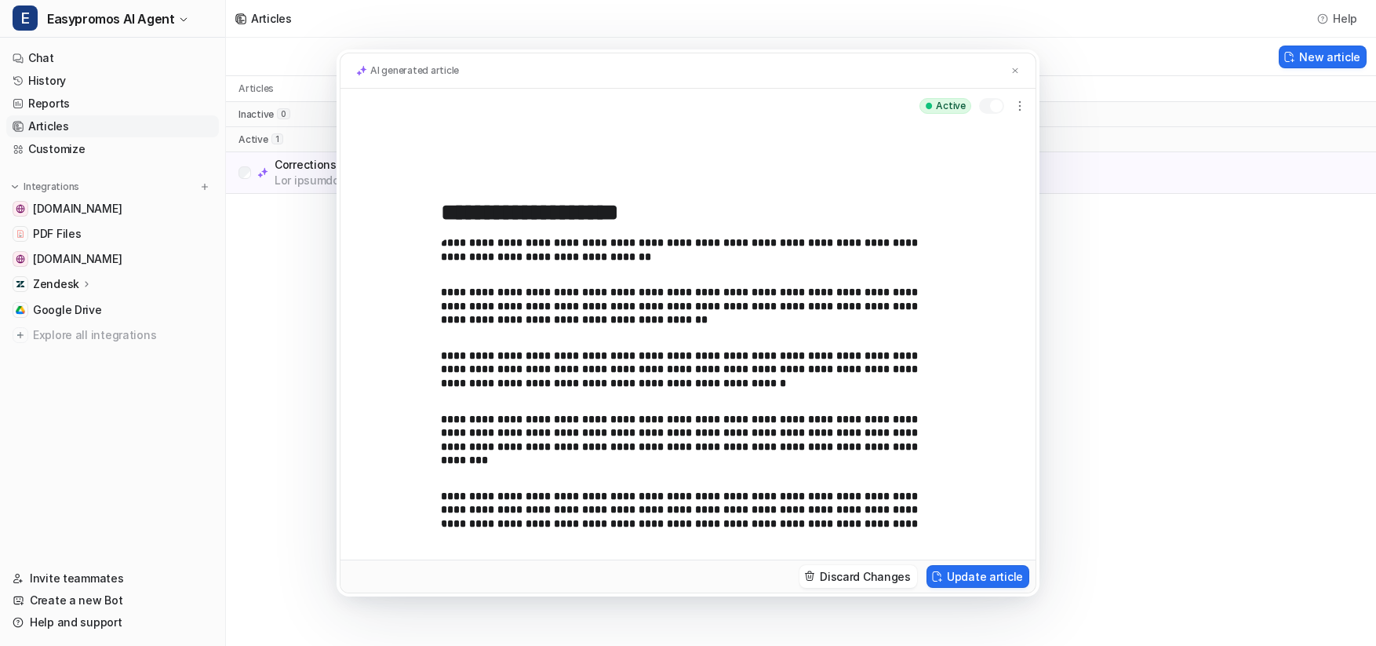
scroll to position [1034, 0]
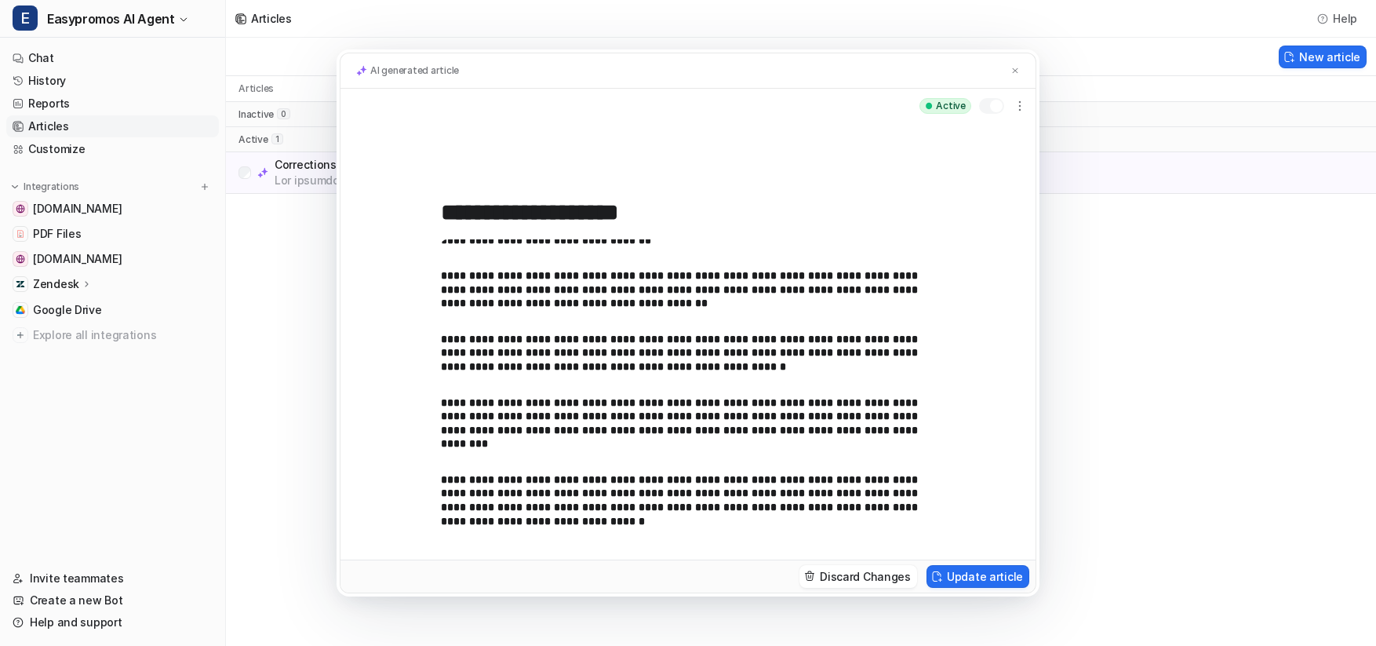
click at [674, 415] on p "**********" at bounding box center [688, 423] width 494 height 55
click at [661, 492] on p "**********" at bounding box center [688, 500] width 494 height 55
click at [652, 497] on p "**********" at bounding box center [688, 500] width 494 height 55
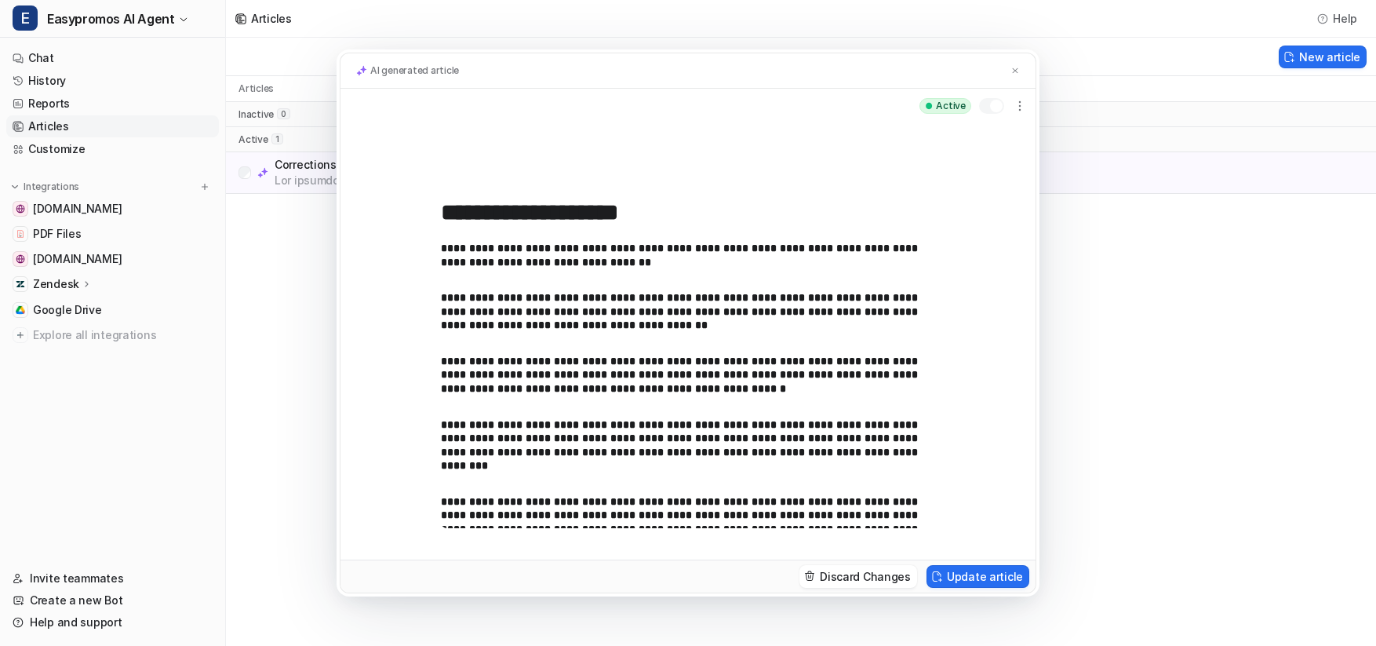
click at [630, 435] on p "**********" at bounding box center [688, 445] width 494 height 55
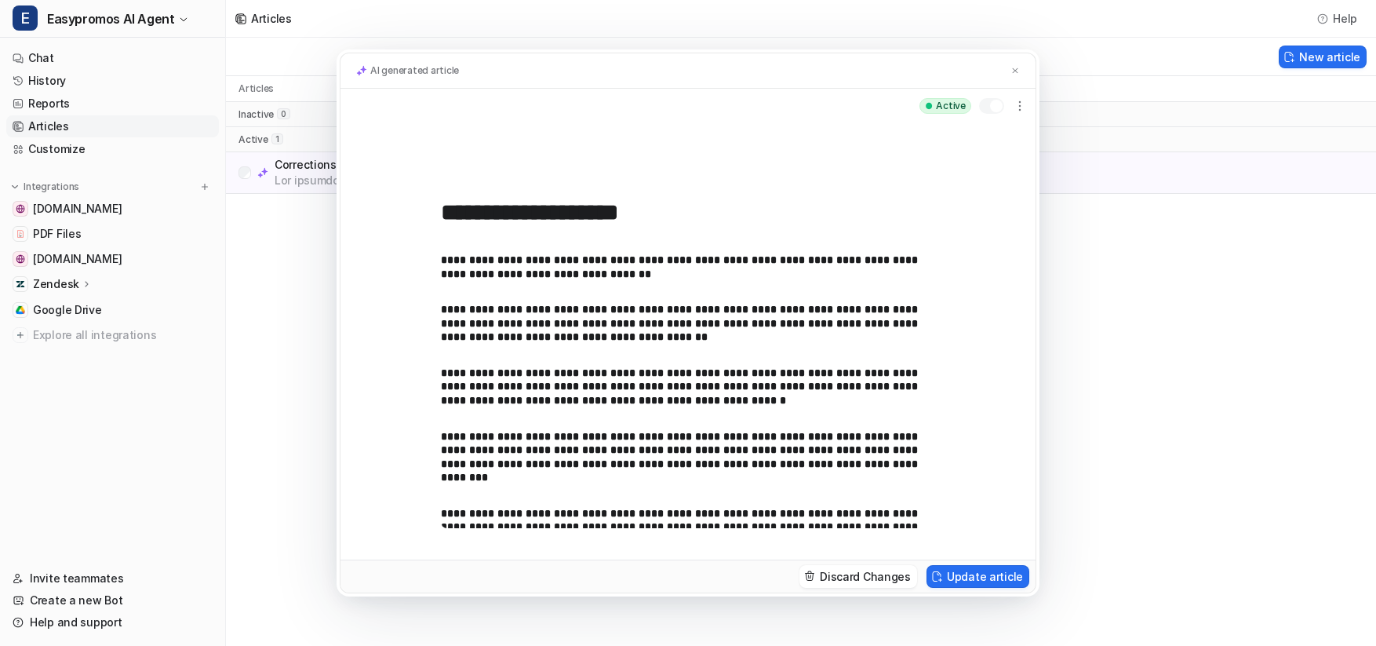
scroll to position [996, 0]
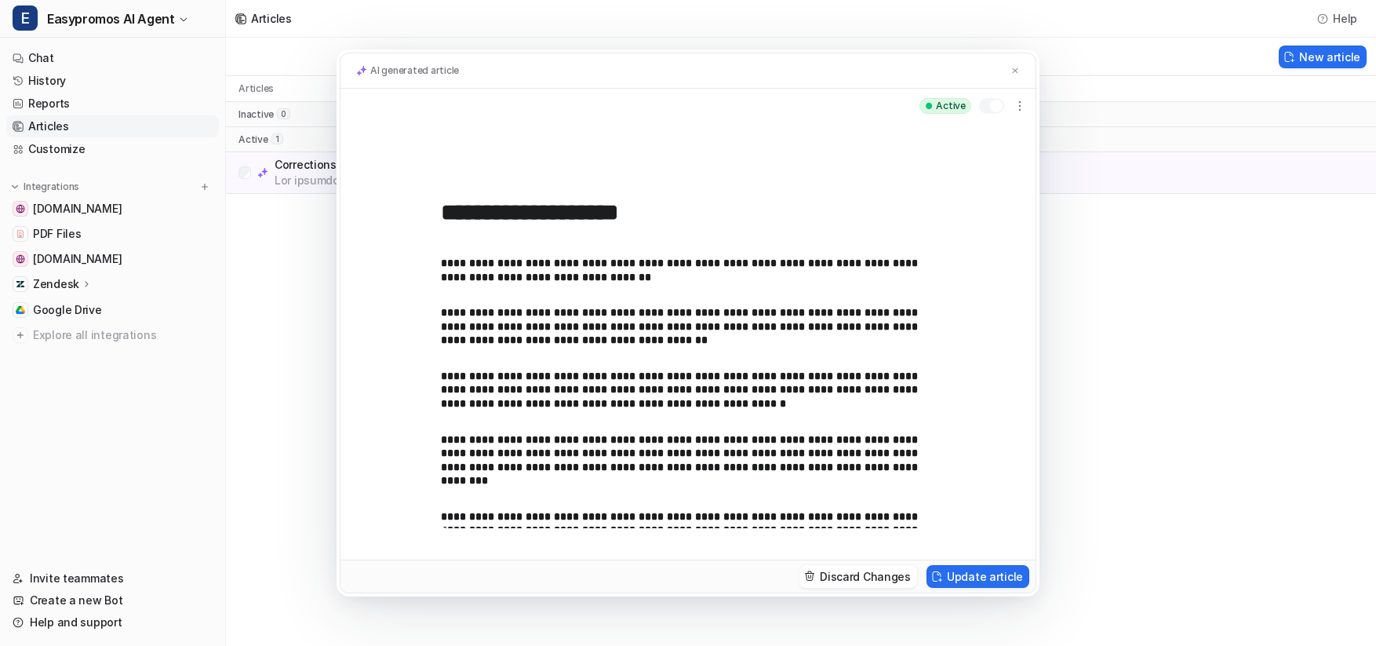
click at [608, 400] on p "**********" at bounding box center [688, 391] width 494 height 42
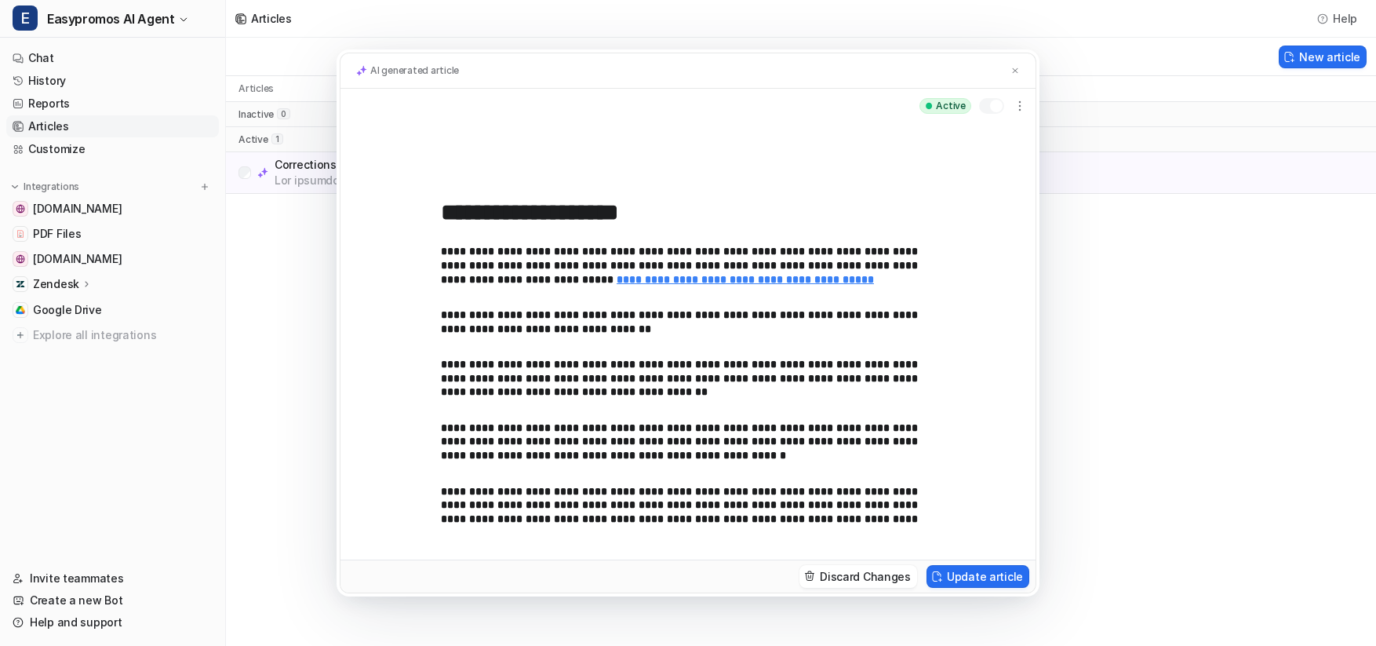
scroll to position [938, 0]
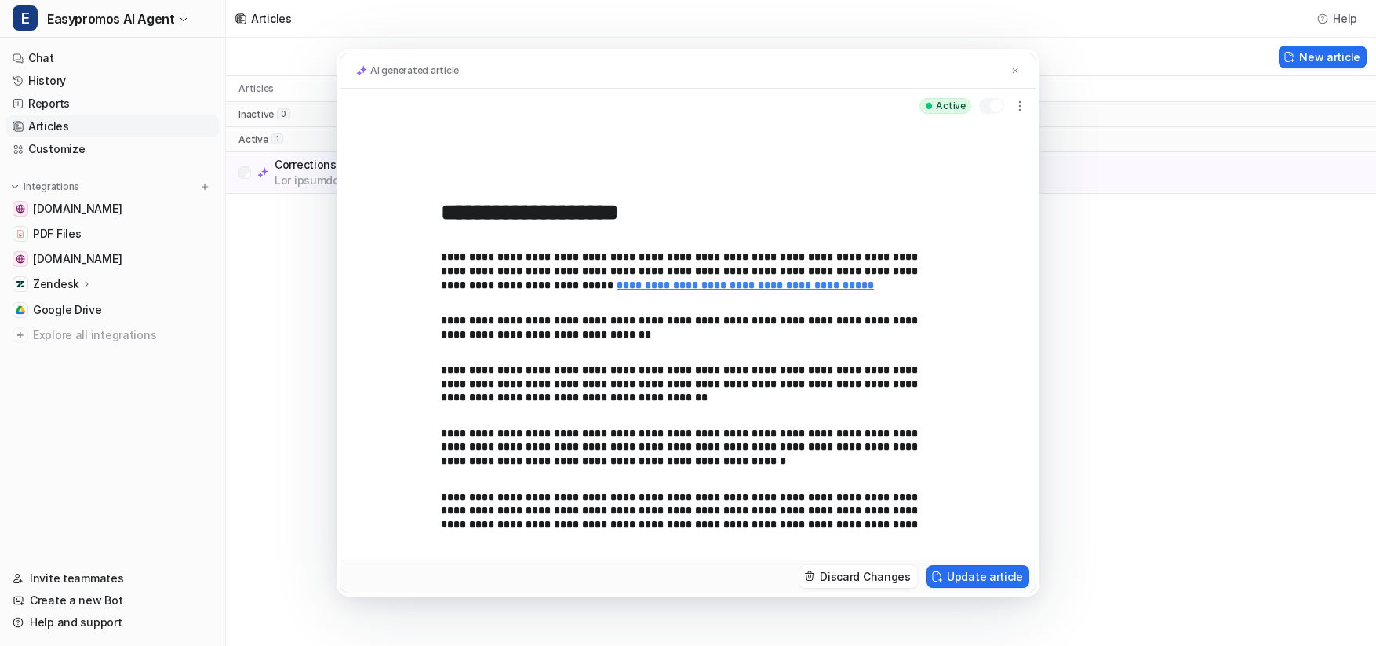
click at [596, 377] on p "**********" at bounding box center [688, 384] width 494 height 42
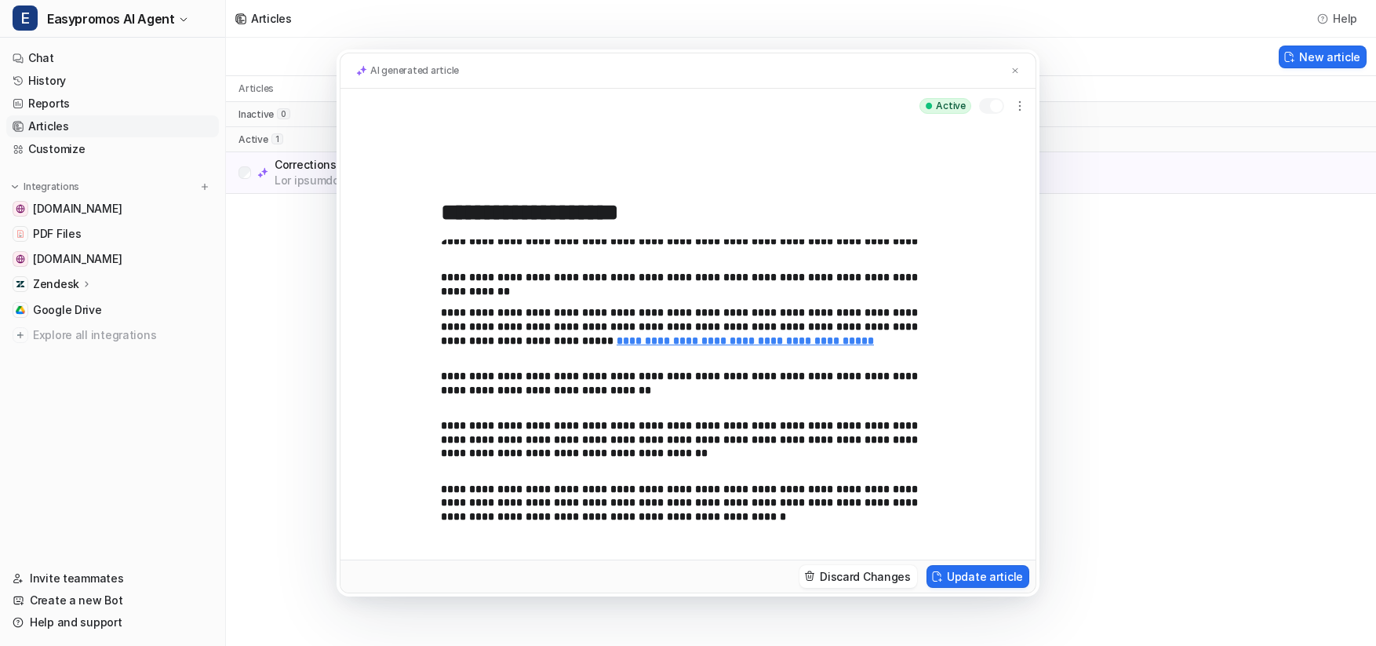
scroll to position [881, 0]
click at [1018, 75] on img at bounding box center [1014, 71] width 9 height 10
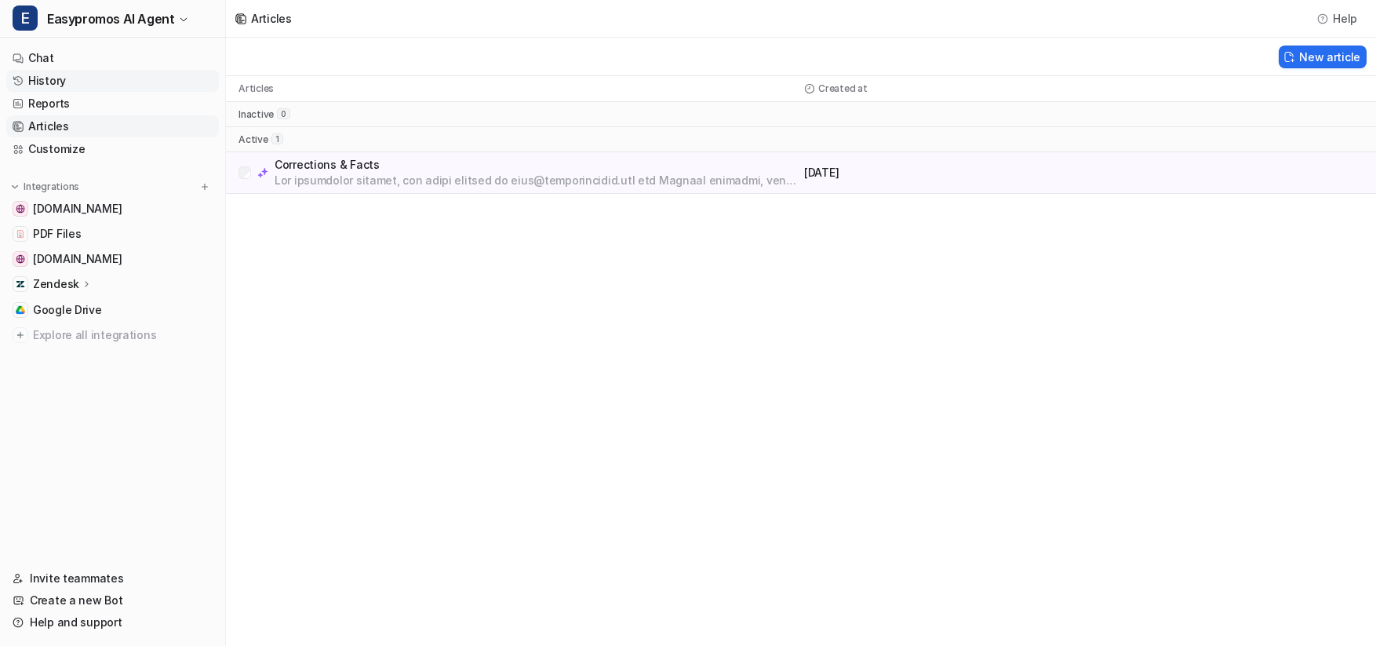
click at [104, 81] on link "History" at bounding box center [112, 81] width 213 height 22
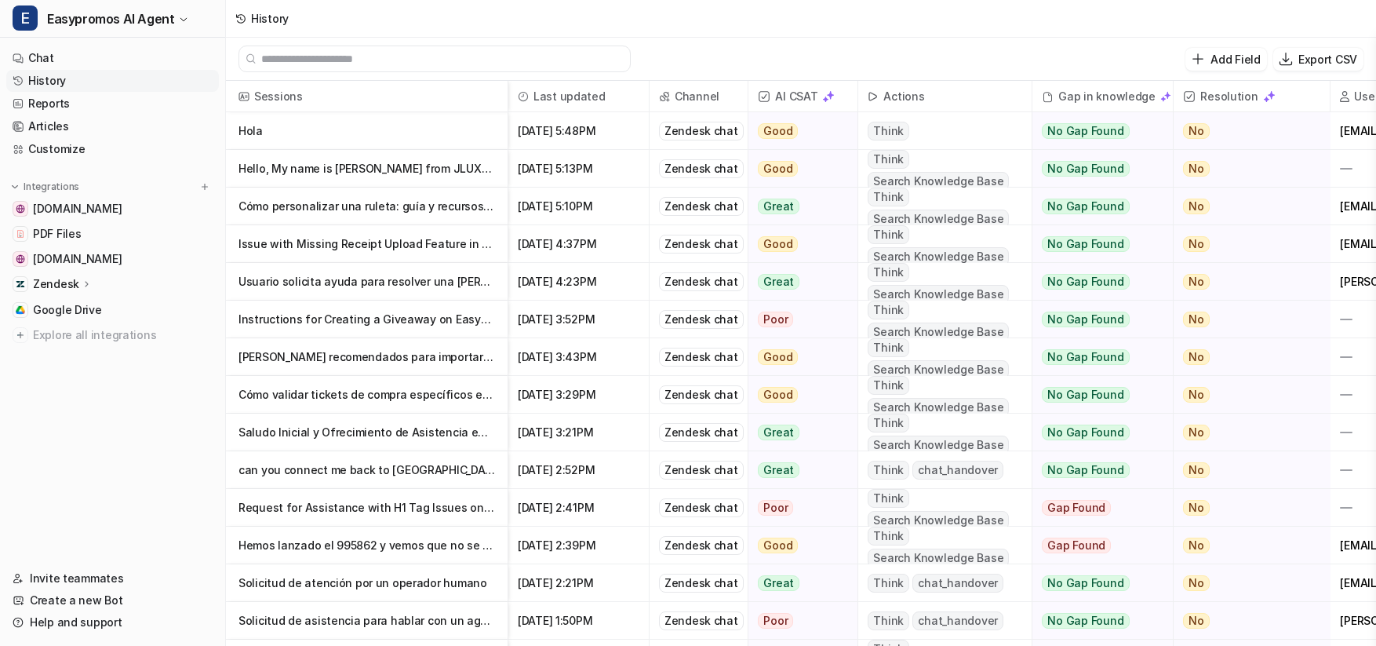
click at [359, 133] on p "Hola" at bounding box center [366, 131] width 257 height 38
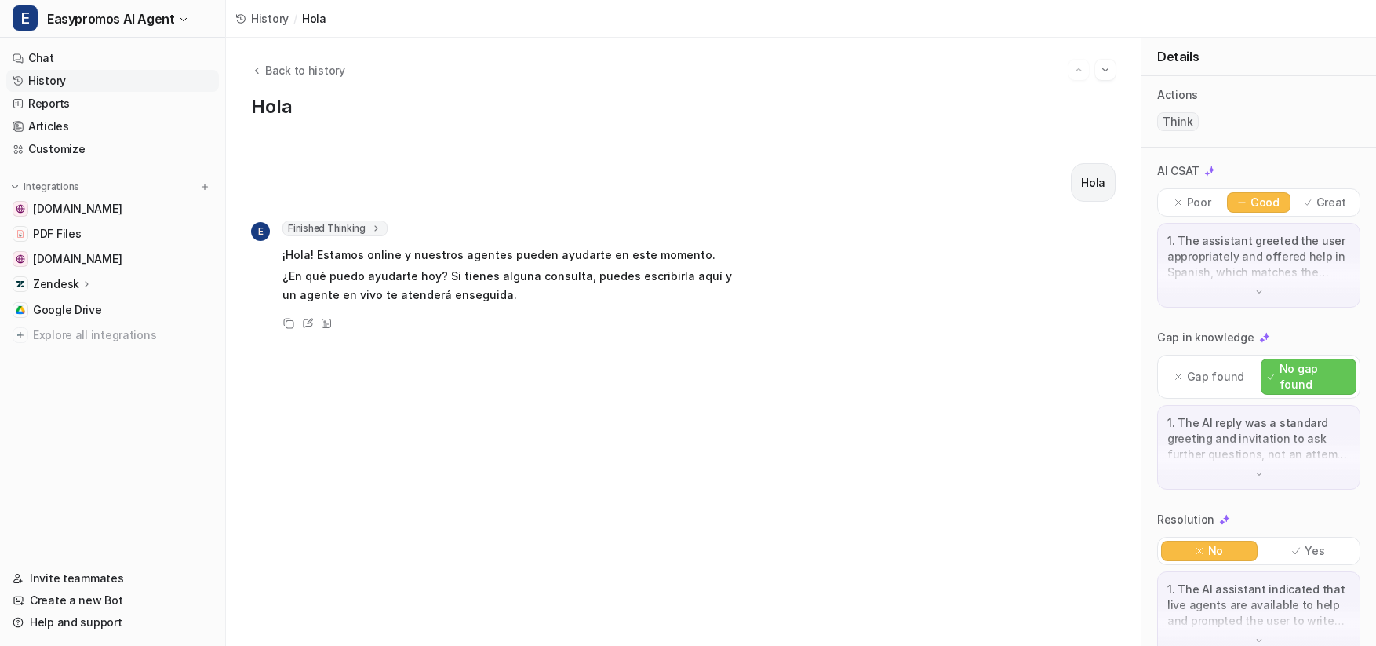
scroll to position [146, 0]
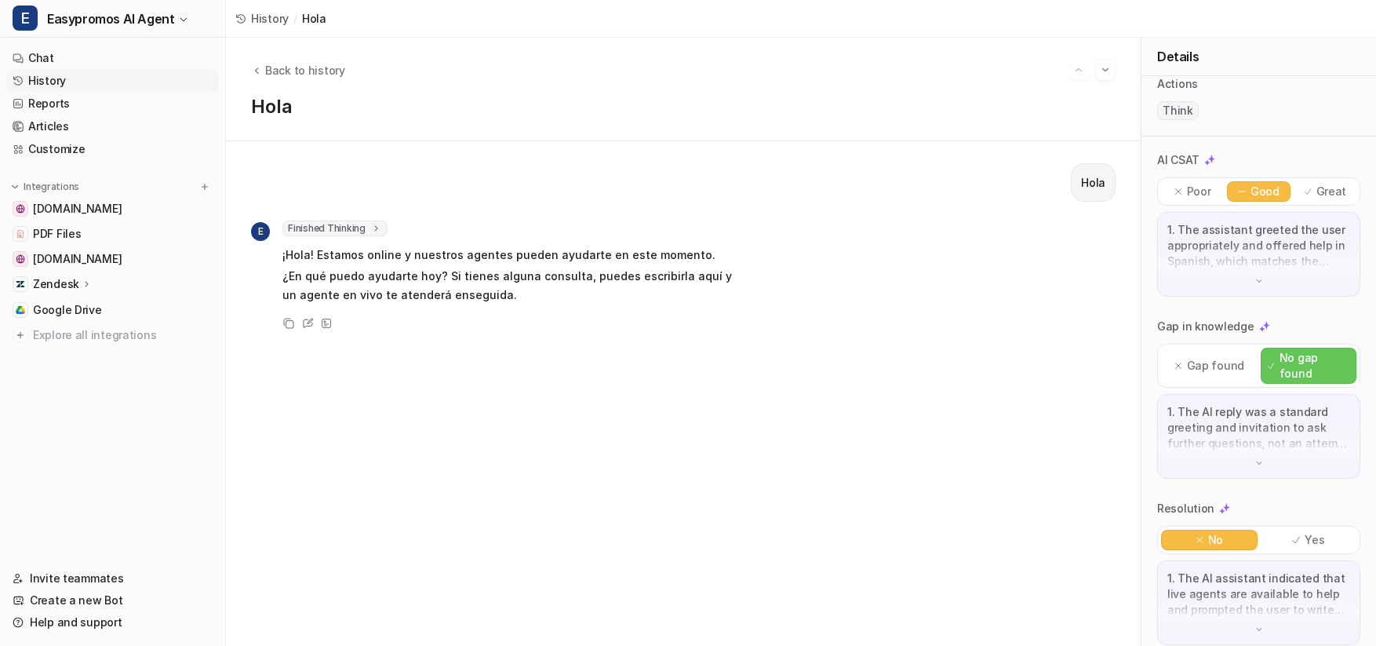
click at [1261, 624] on img at bounding box center [1259, 629] width 11 height 11
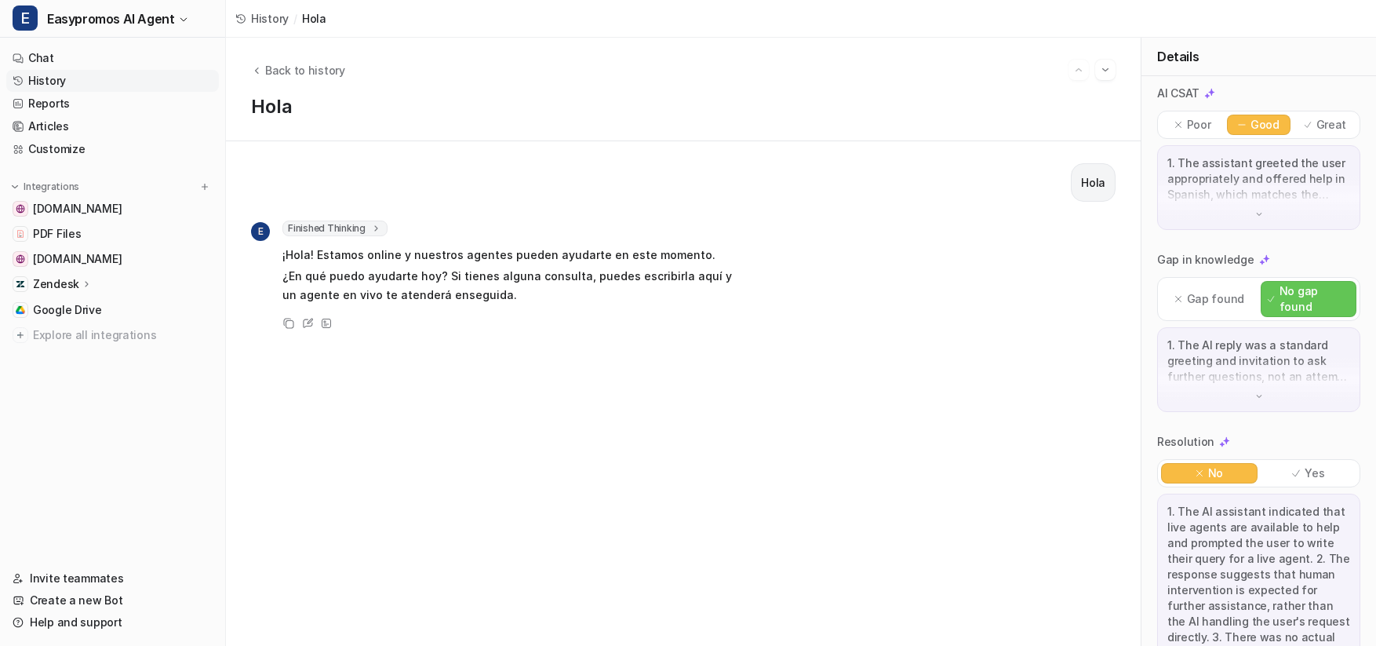
scroll to position [271, 0]
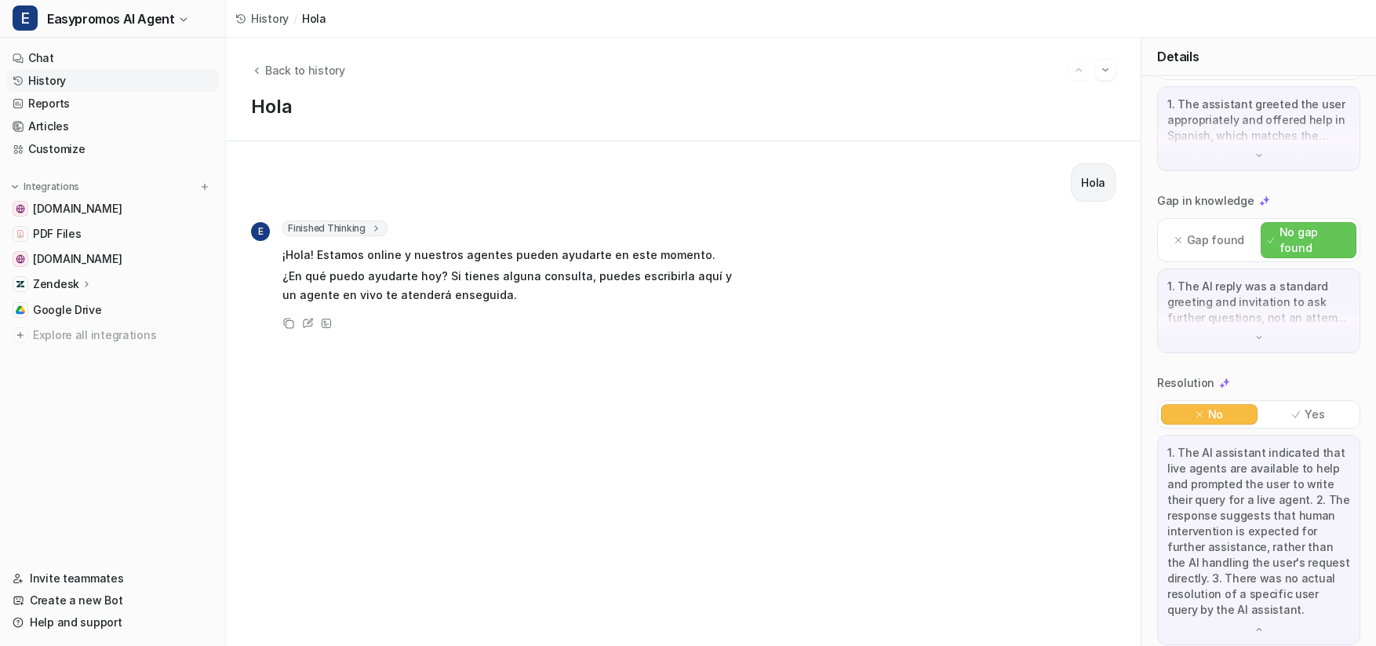
click at [967, 515] on div "Hola E Finished Thinking 1 El usuario [PERSON_NAME]. [PERSON_NAME] jueves, 25 d…" at bounding box center [683, 393] width 865 height 461
click at [882, 298] on div "E Finished Thinking 1 El usuario ha saludado. Hoy es jueves, 25 de septiembre d…" at bounding box center [683, 276] width 865 height 112
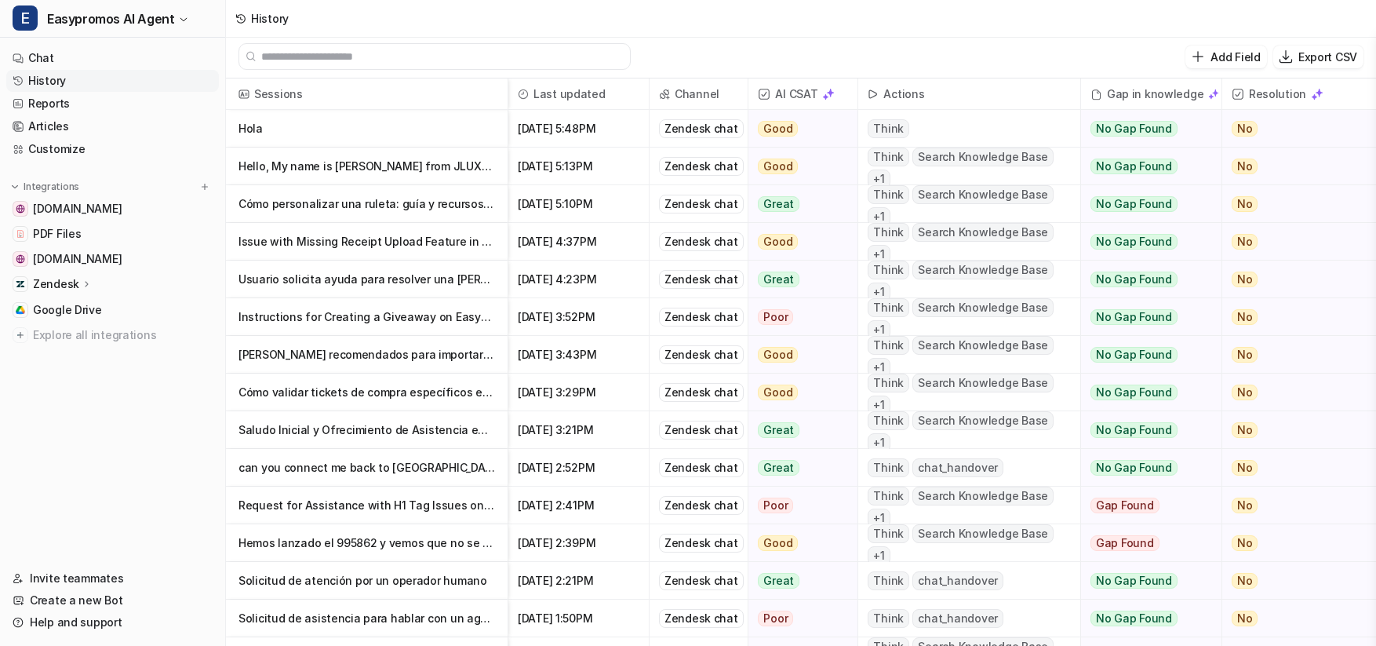
scroll to position [0, 188]
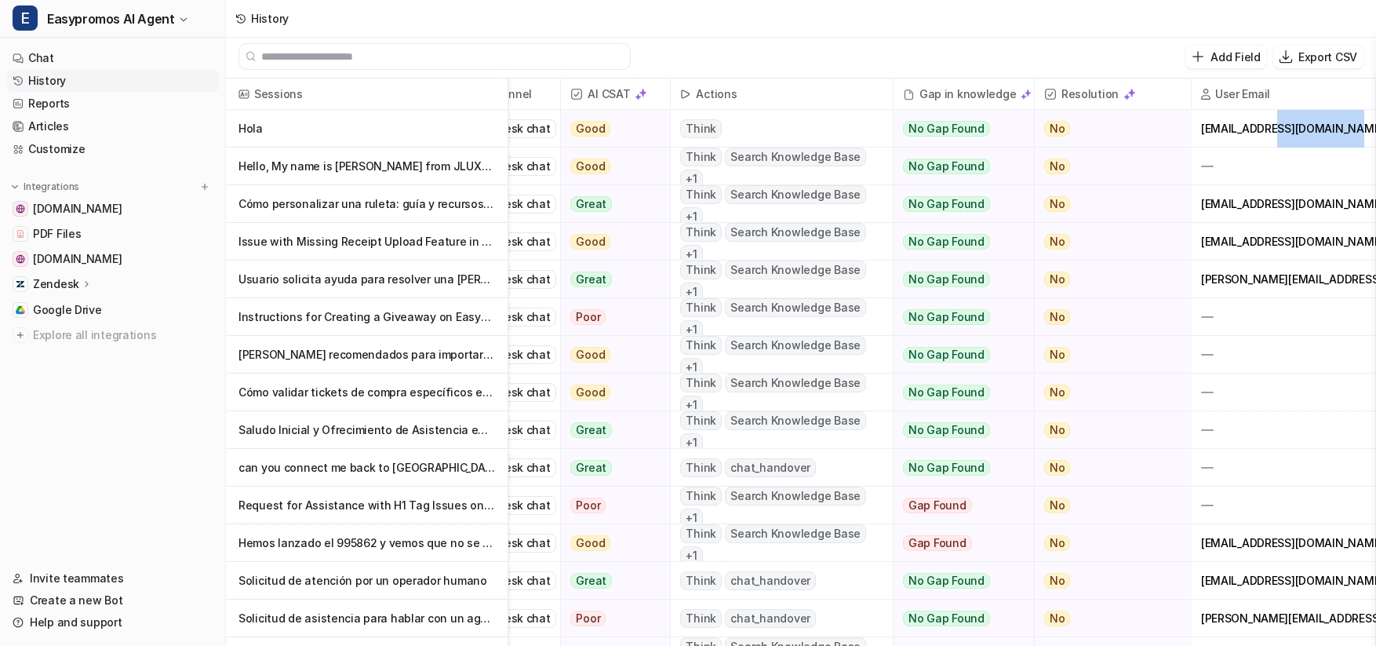
drag, startPoint x: 1355, startPoint y: 131, endPoint x: 1274, endPoint y: 135, distance: 80.9
click at [1274, 135] on div "[EMAIL_ADDRESS][DOMAIN_NAME]" at bounding box center [1284, 128] width 184 height 37
copy div "@lacaseta.com"
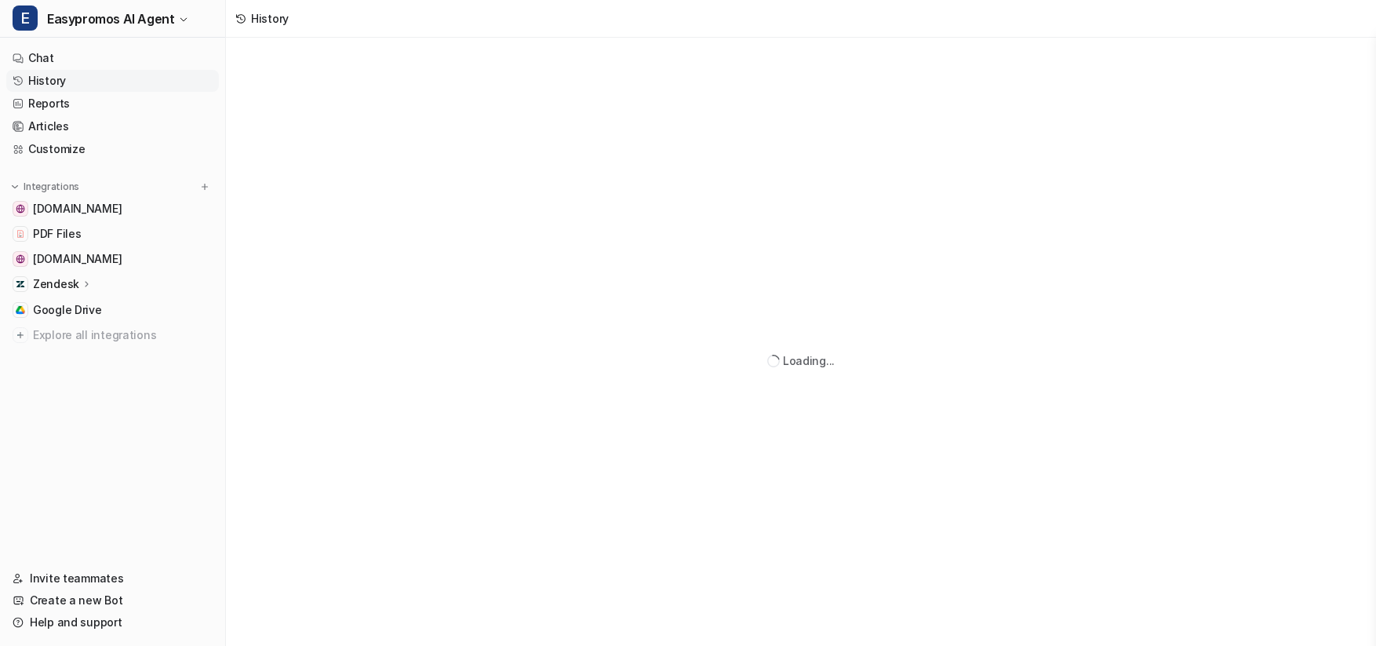
scroll to position [2, 0]
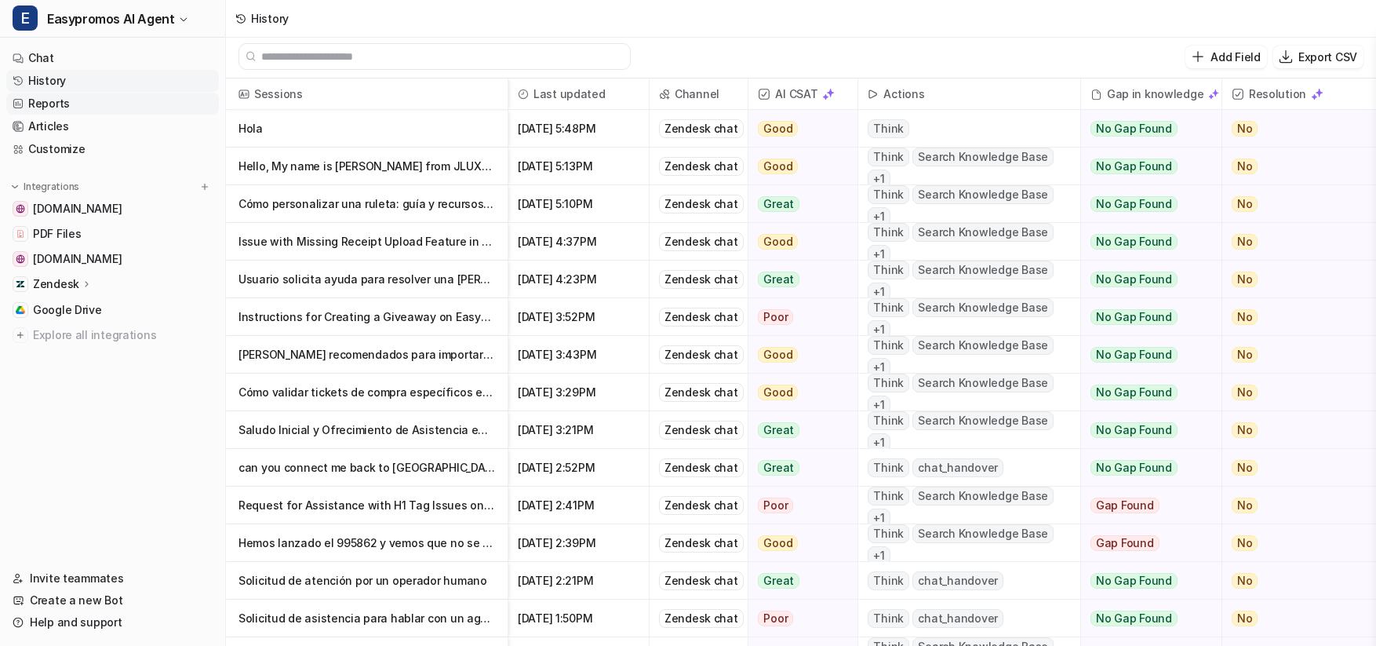
click at [46, 100] on link "Reports" at bounding box center [112, 104] width 213 height 22
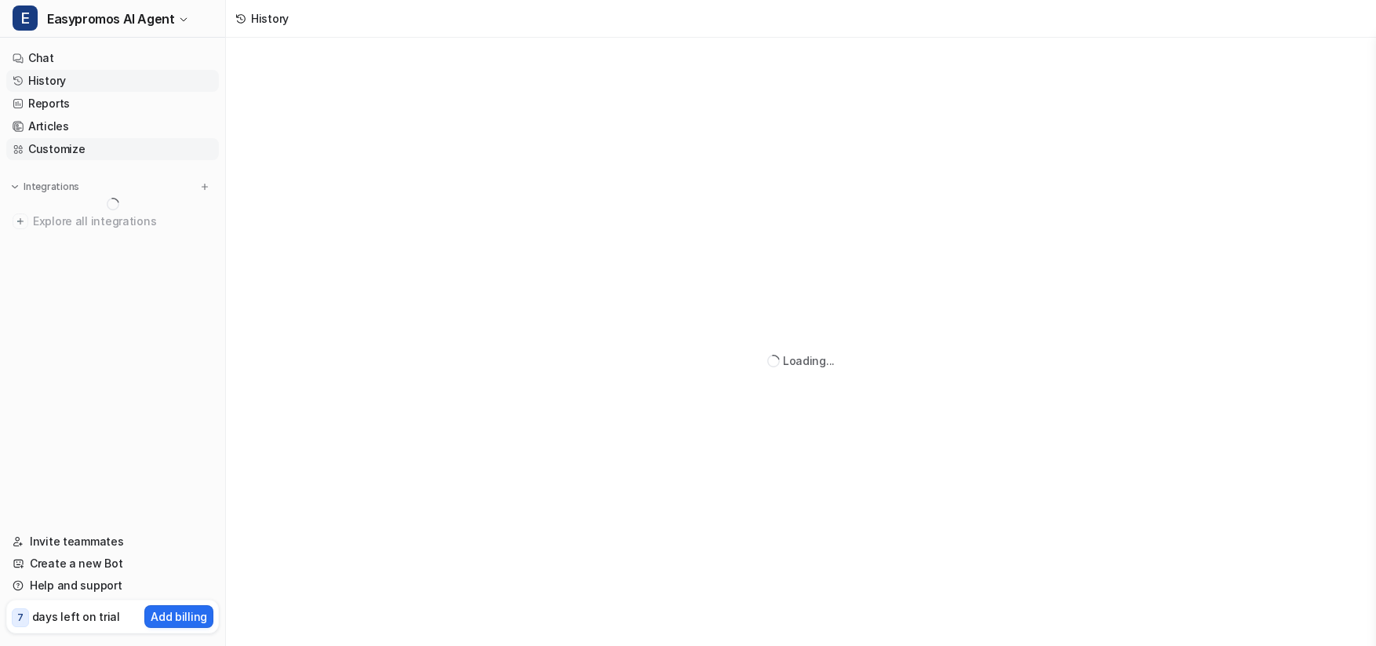
click at [47, 145] on link "Customize" at bounding box center [112, 149] width 213 height 22
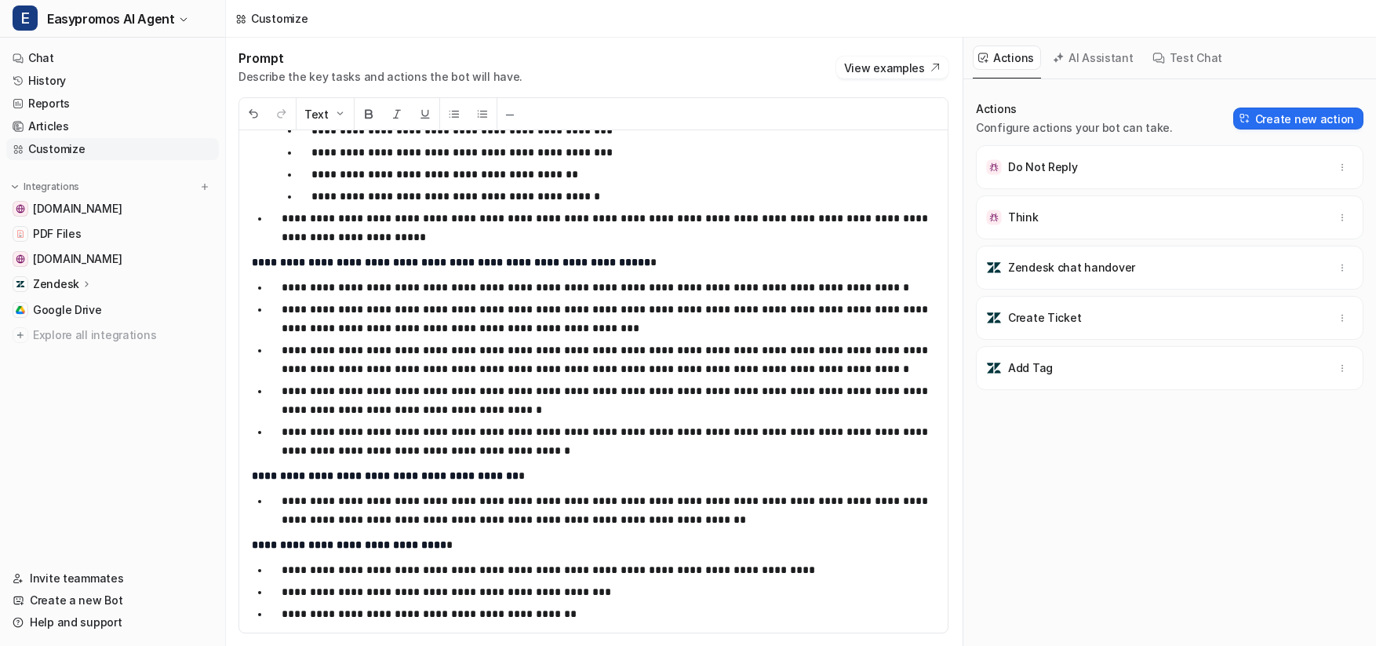
scroll to position [1315, 0]
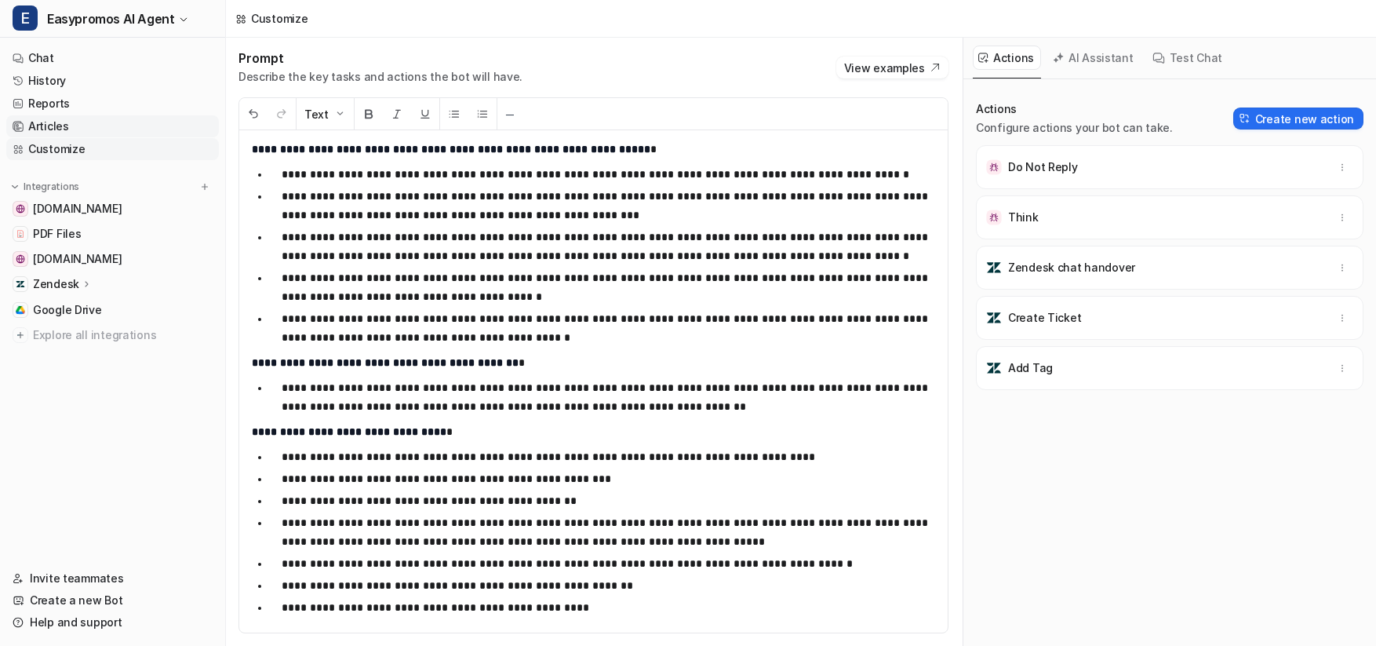
click at [118, 119] on link "Articles" at bounding box center [112, 126] width 213 height 22
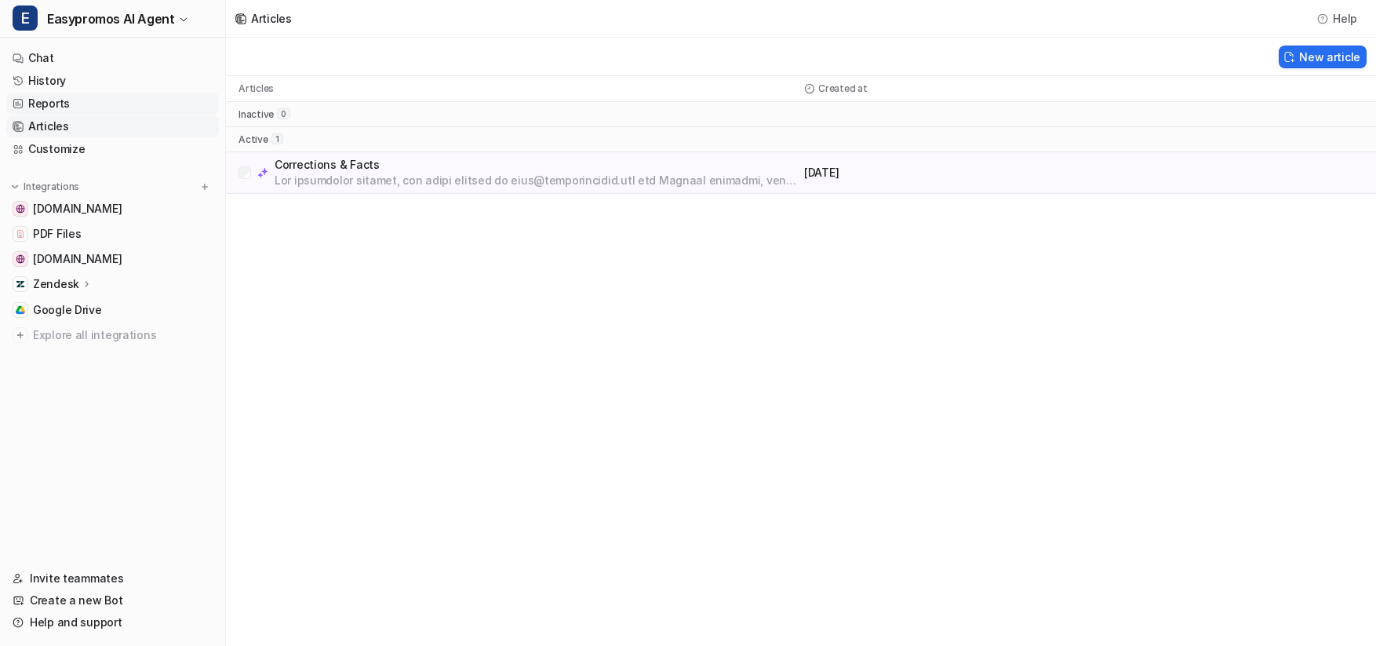
click at [64, 101] on link "Reports" at bounding box center [112, 104] width 213 height 22
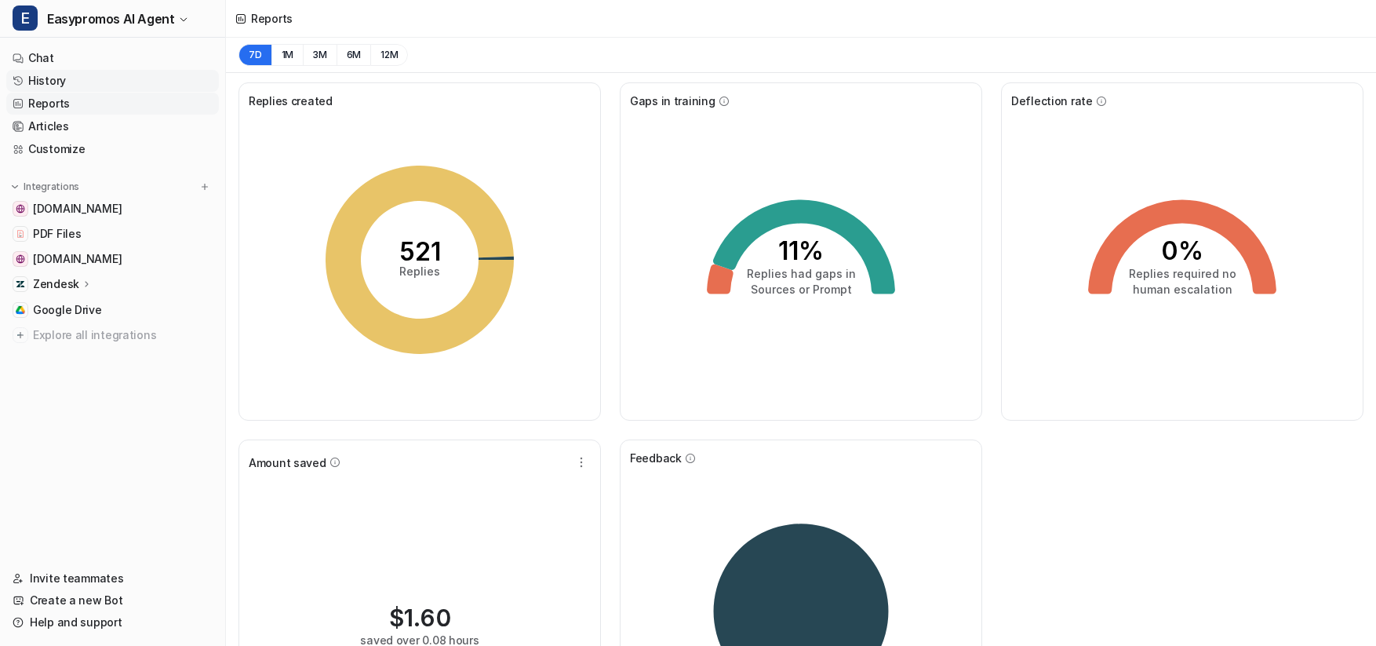
click at [62, 78] on link "History" at bounding box center [112, 81] width 213 height 22
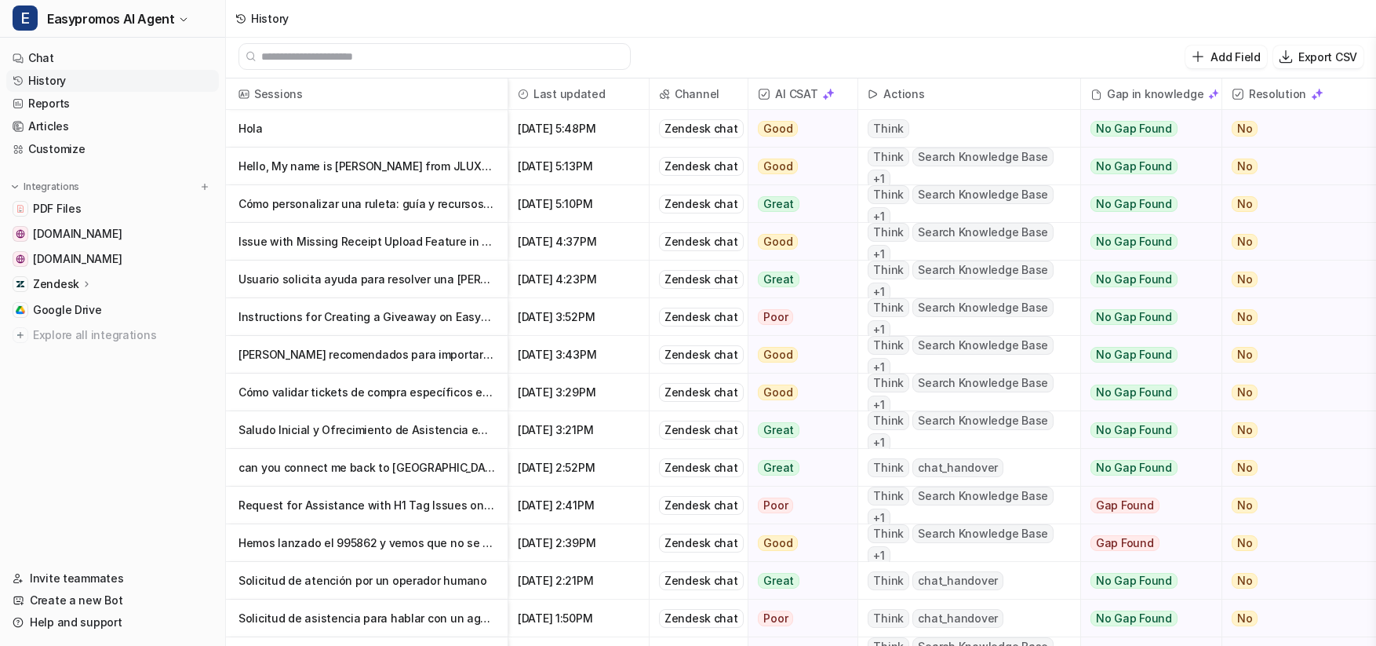
scroll to position [2, 0]
click at [488, 133] on p "Hola" at bounding box center [366, 129] width 257 height 38
click at [489, 133] on p "Hola" at bounding box center [366, 129] width 257 height 38
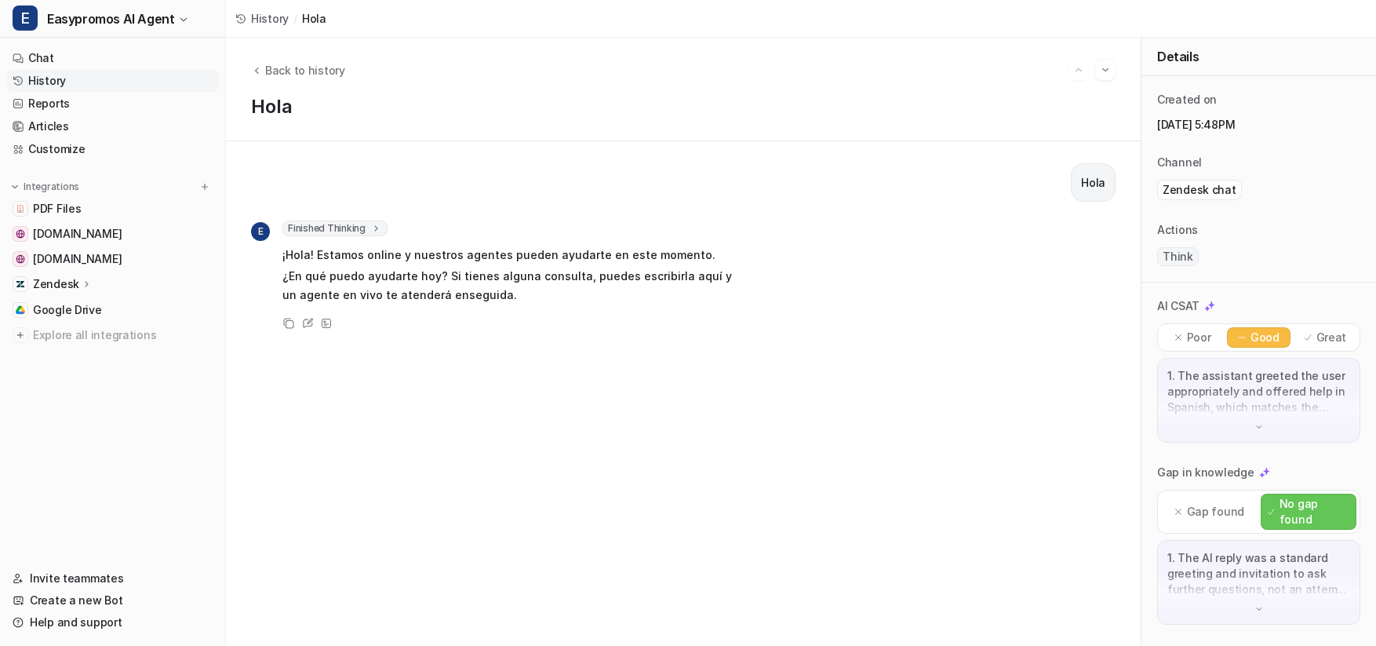
scroll to position [146, 0]
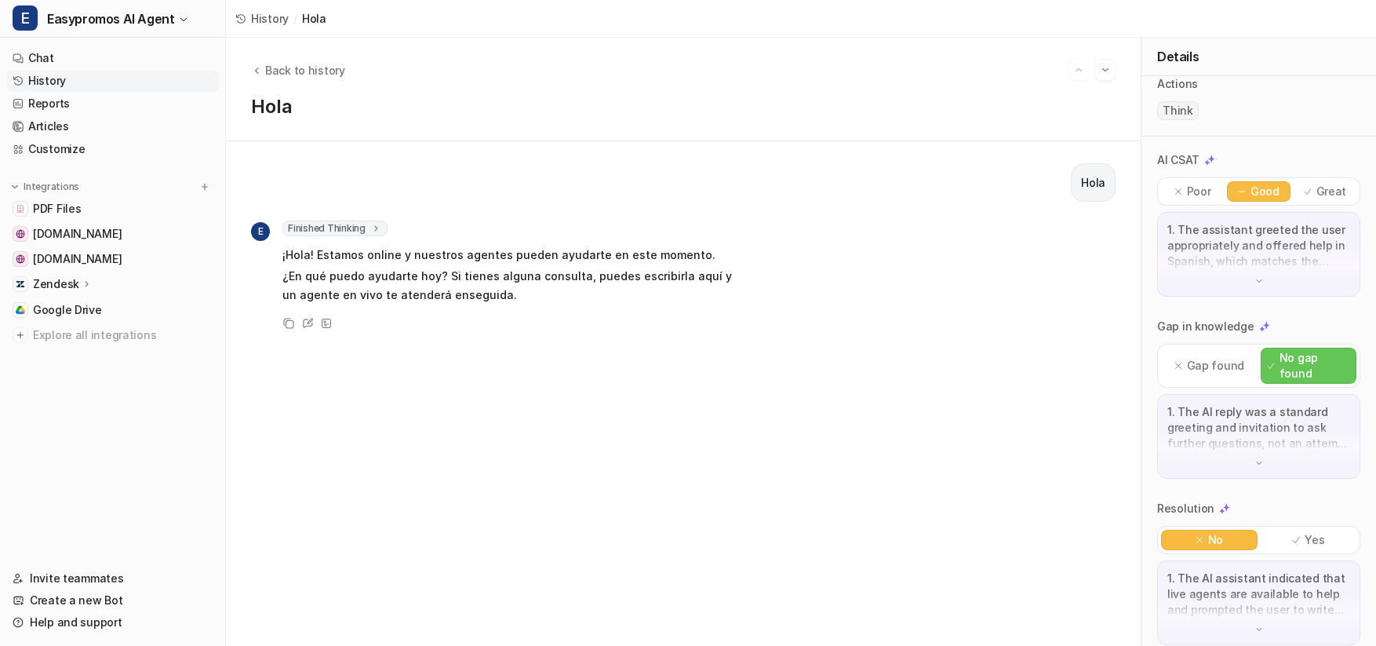
click at [690, 459] on div "Hola E Finished Thinking 1 El usuario [PERSON_NAME]. [PERSON_NAME] jueves, 25 d…" at bounding box center [683, 393] width 865 height 461
